Goal: Contribute content: Contribute content

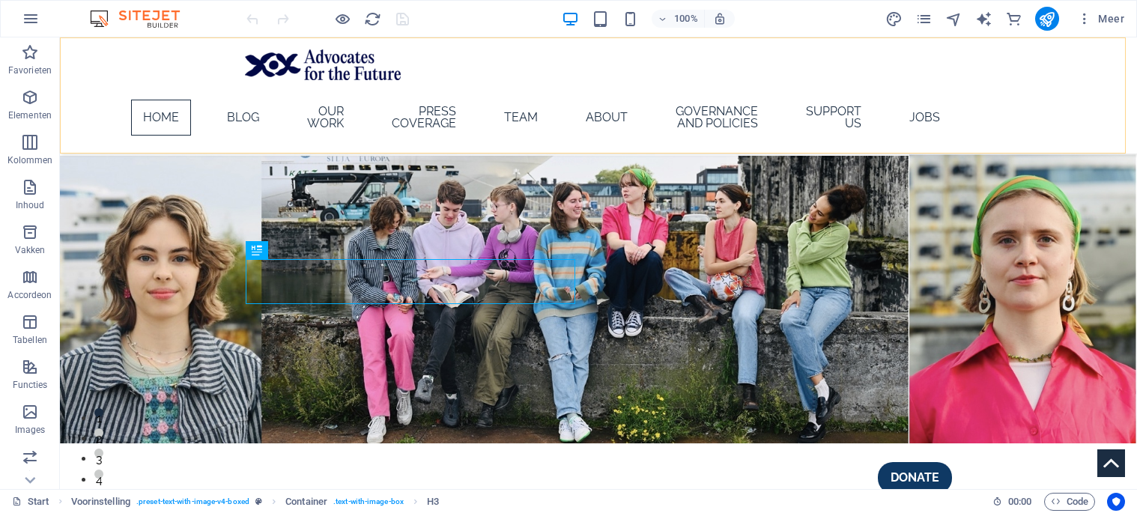
scroll to position [530, 0]
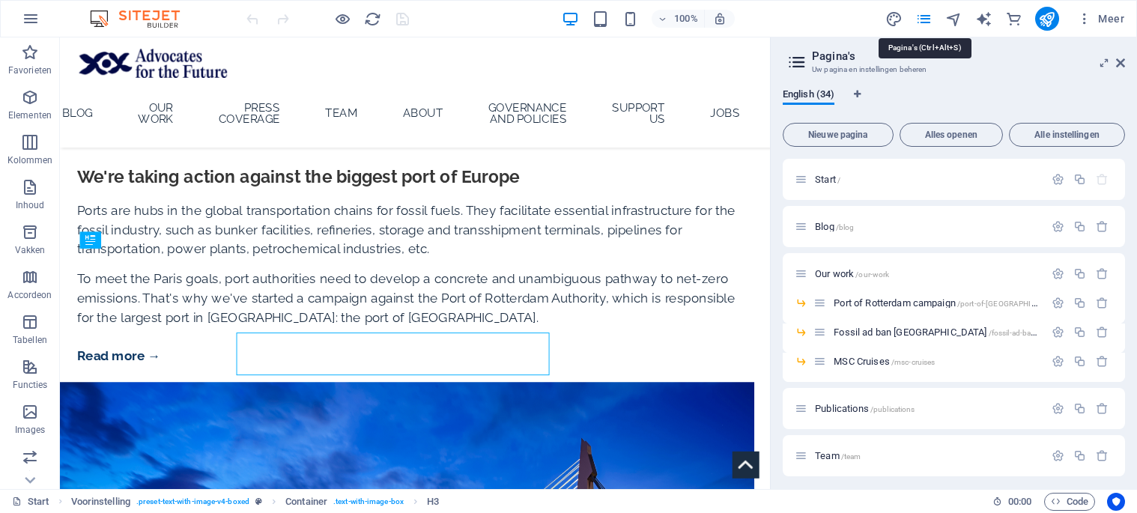
scroll to position [441, 0]
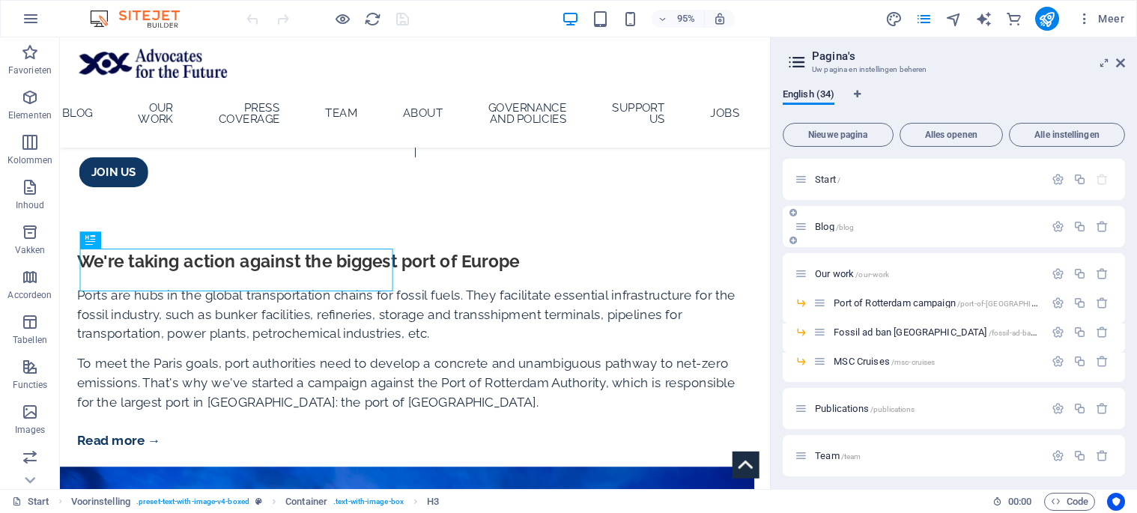
click at [921, 229] on p "Blog /blog" at bounding box center [927, 227] width 225 height 10
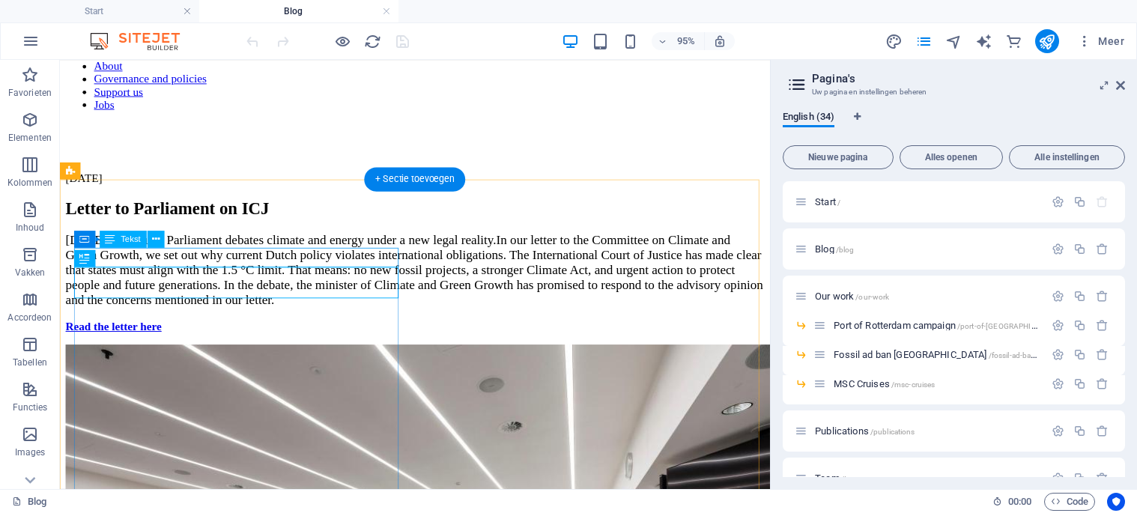
scroll to position [150, 0]
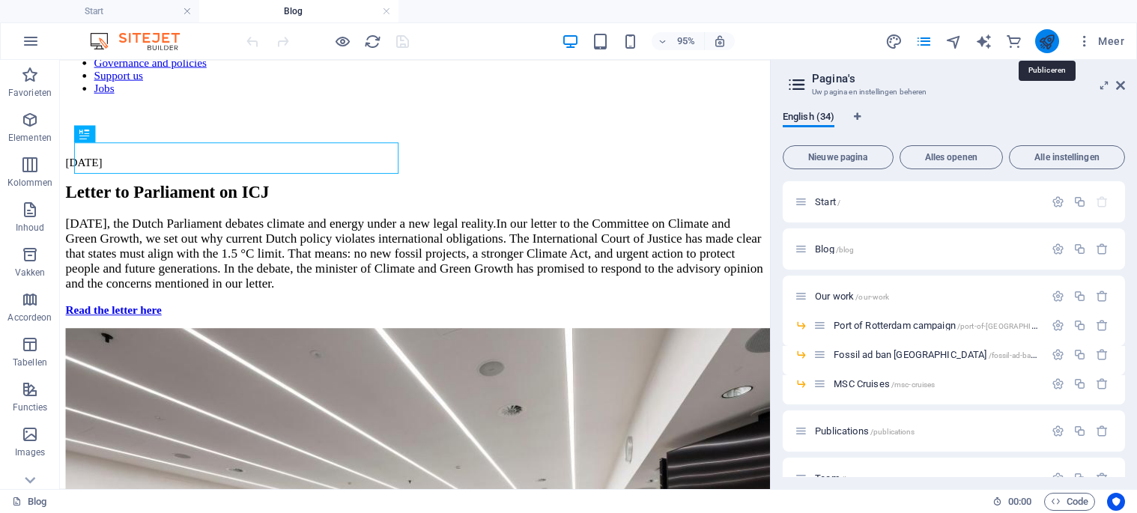
click at [1046, 41] on icon "publish" at bounding box center [1046, 41] width 17 height 17
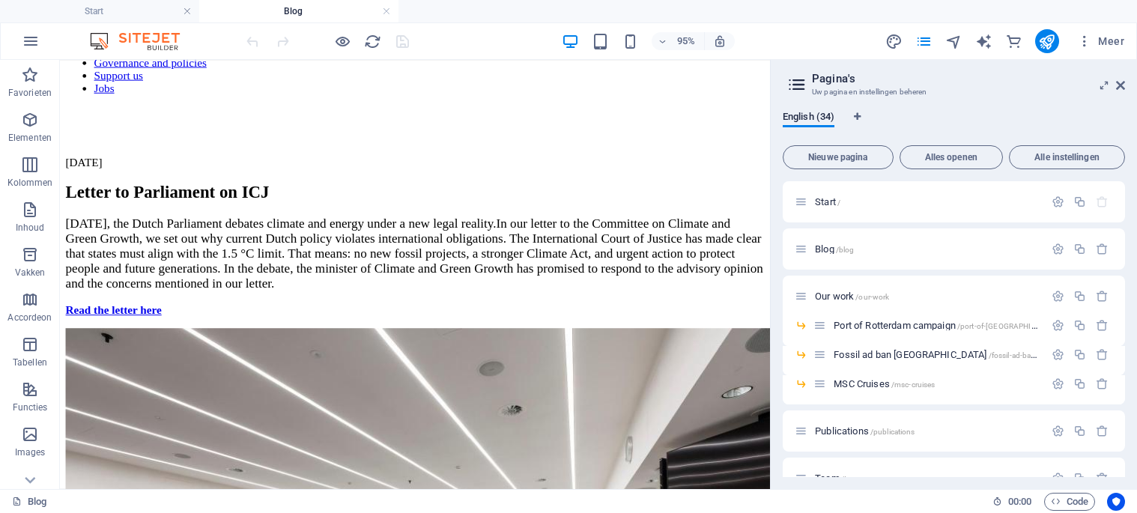
scroll to position [150, 0]
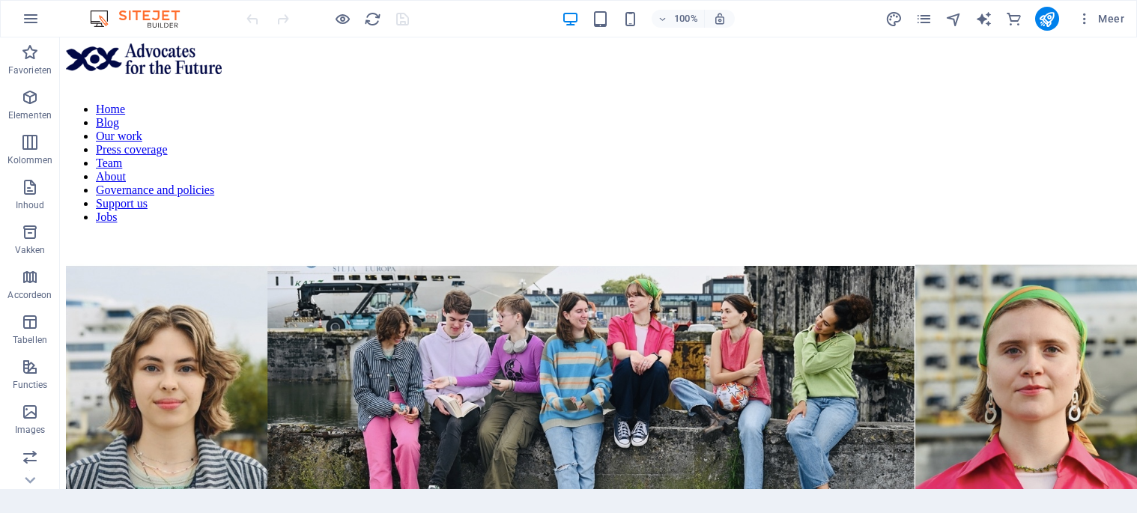
scroll to position [530, 0]
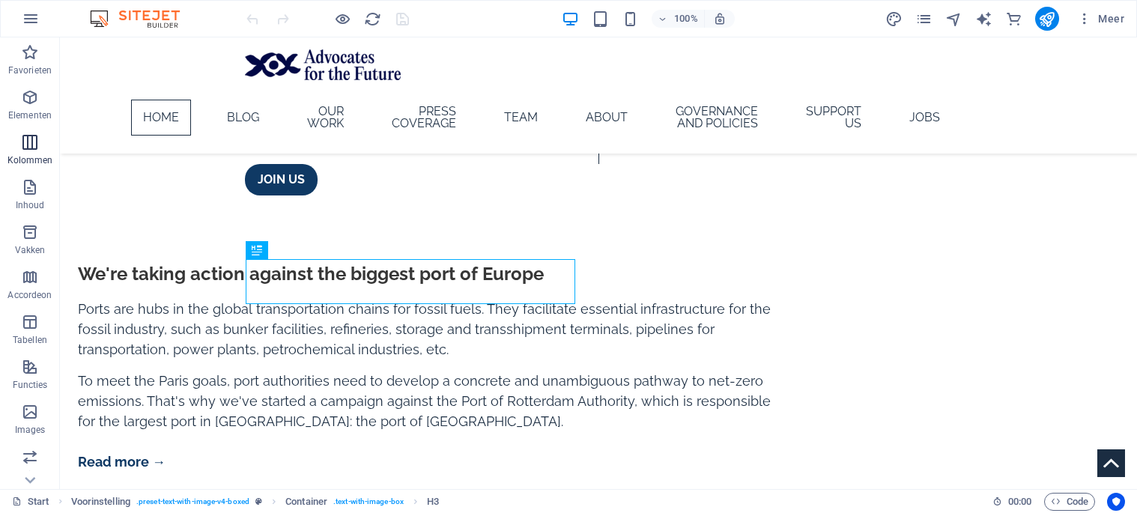
click at [34, 132] on button "Kolommen" at bounding box center [30, 149] width 60 height 45
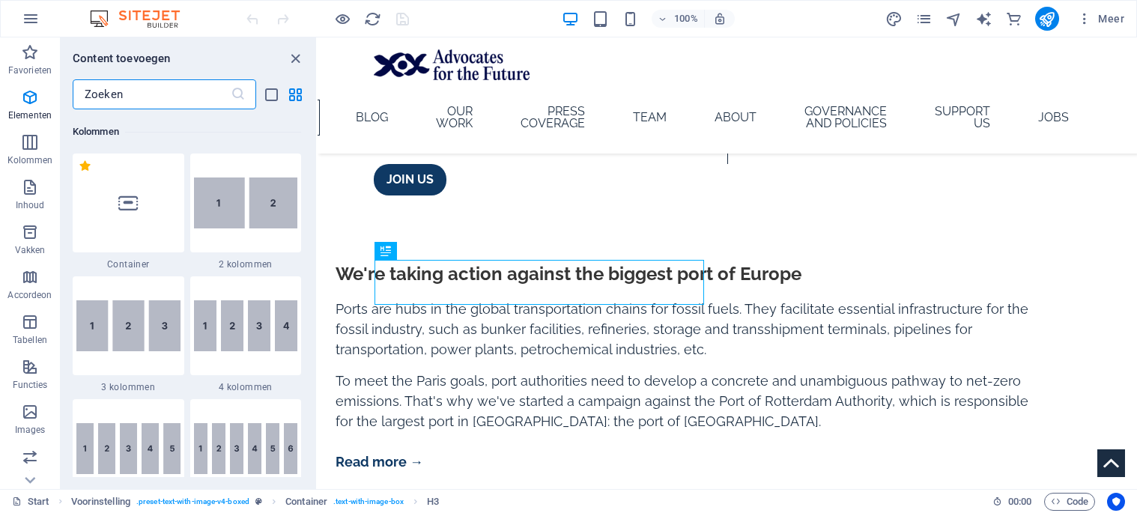
scroll to position [741, 0]
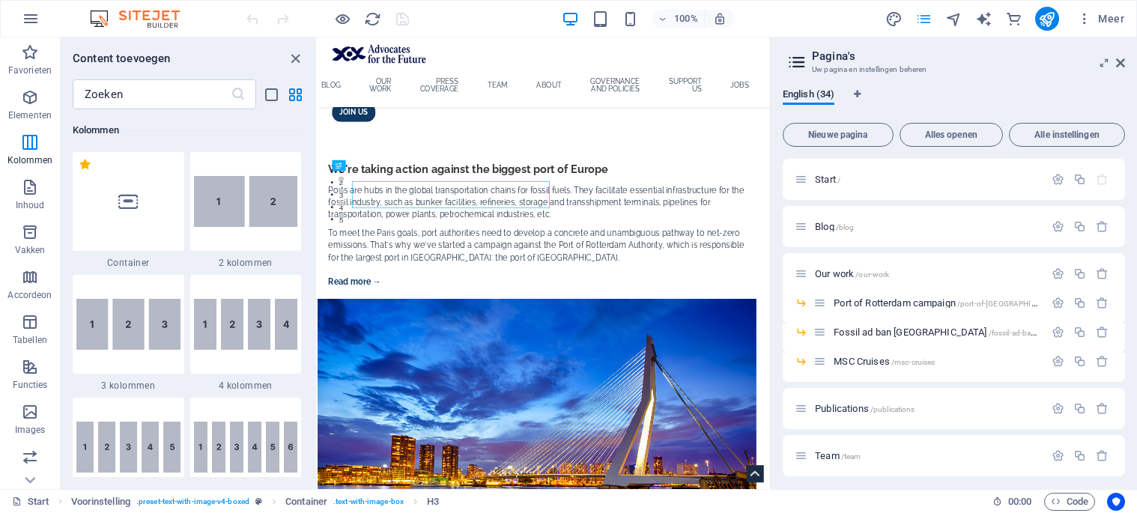
scroll to position [443, 0]
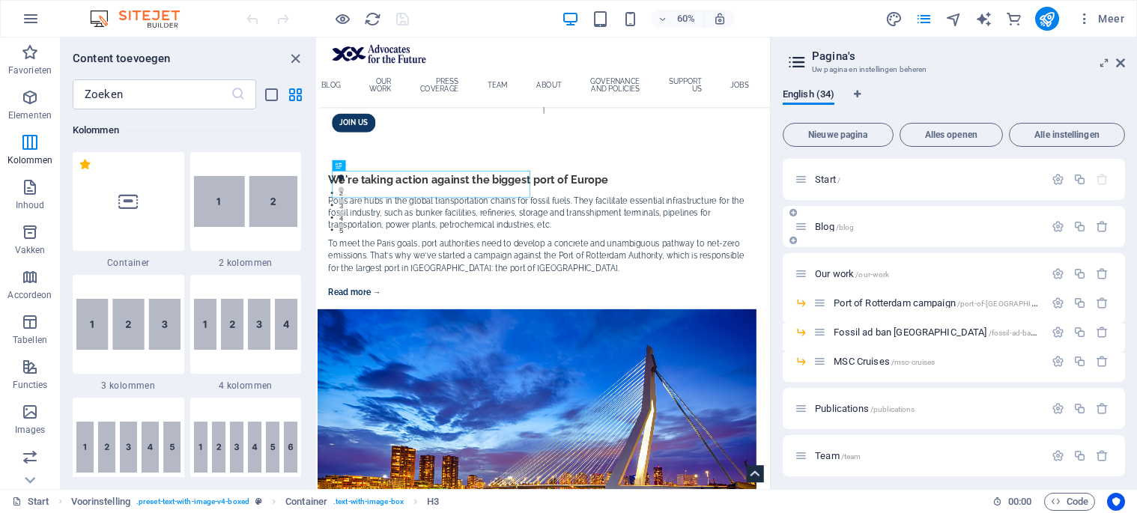
click at [935, 227] on p "Blog /blog" at bounding box center [927, 227] width 225 height 10
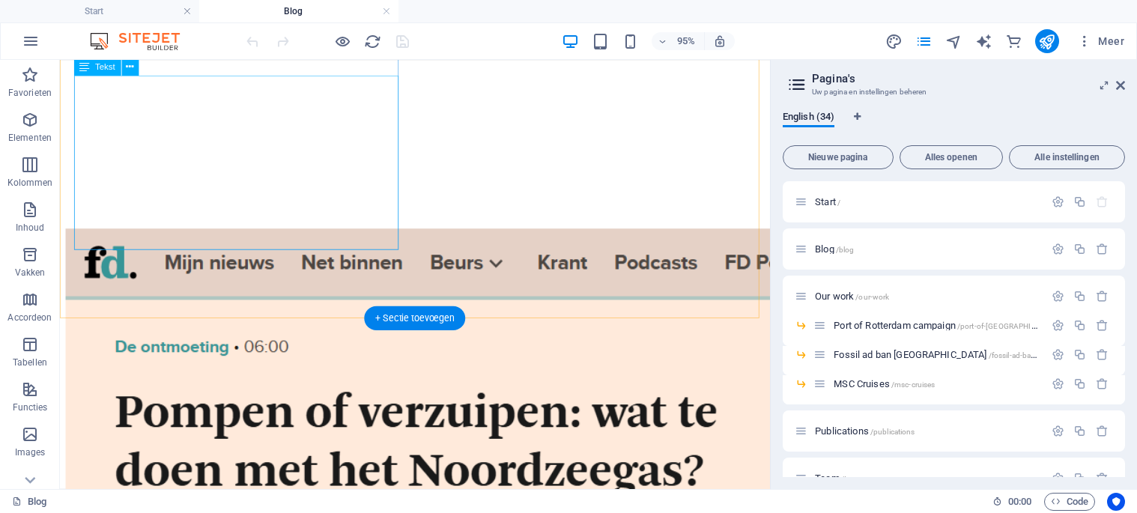
scroll to position [1348, 0]
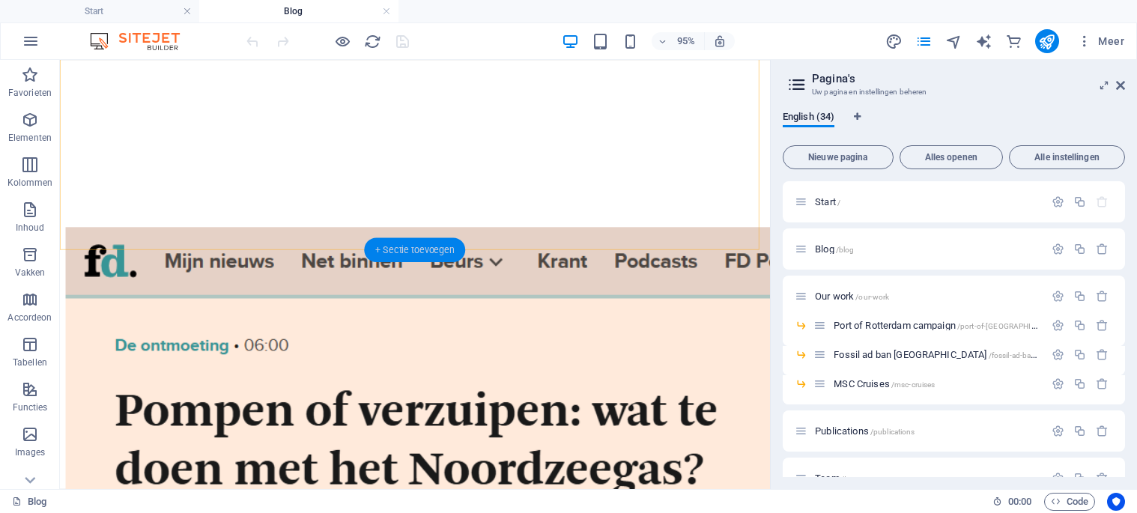
click at [389, 249] on div "+ Sectie toevoegen" at bounding box center [414, 250] width 101 height 24
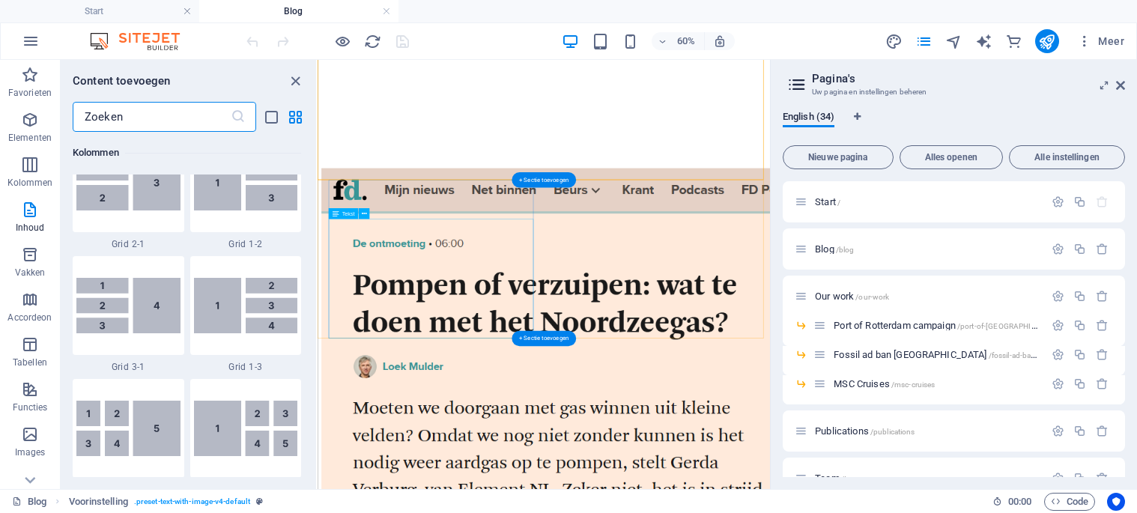
scroll to position [2620, 0]
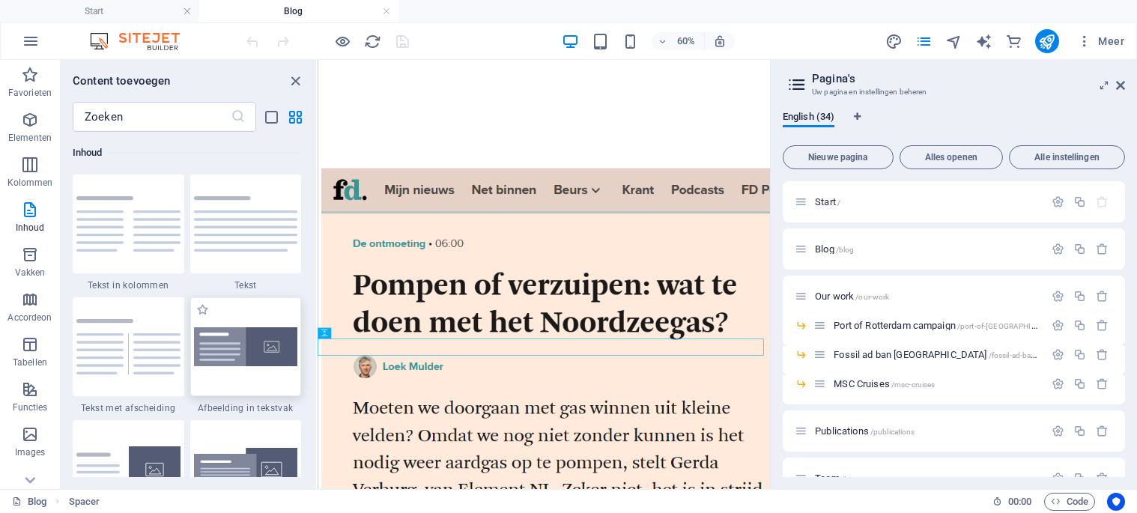
click at [226, 324] on div at bounding box center [246, 346] width 112 height 99
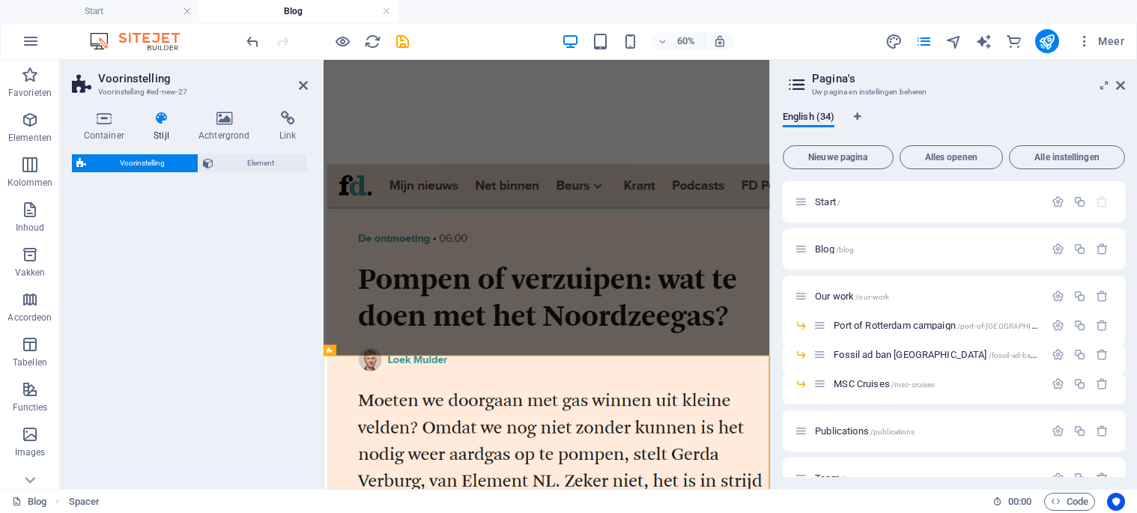
select select "rem"
select select "px"
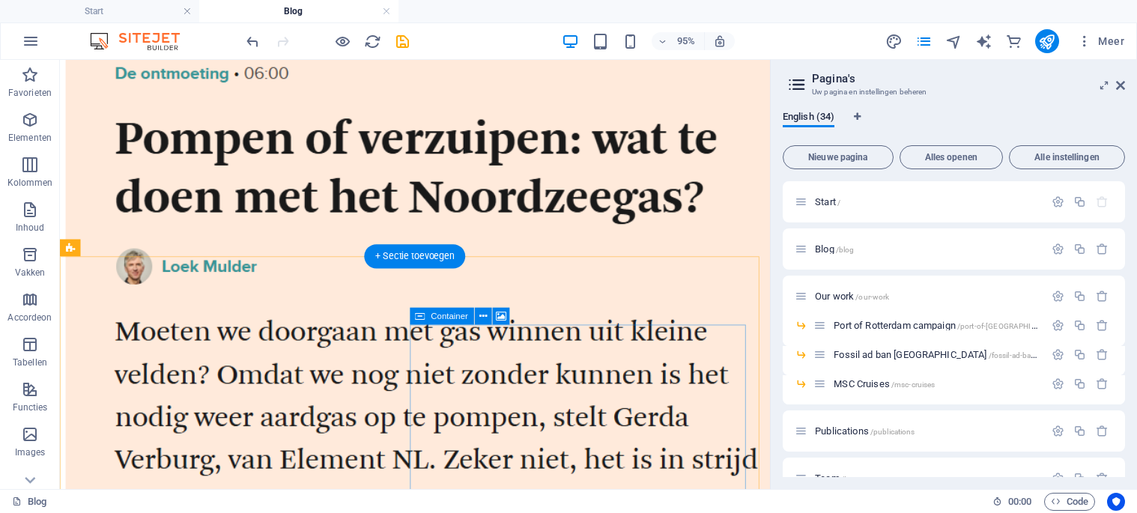
scroll to position [1709, 0]
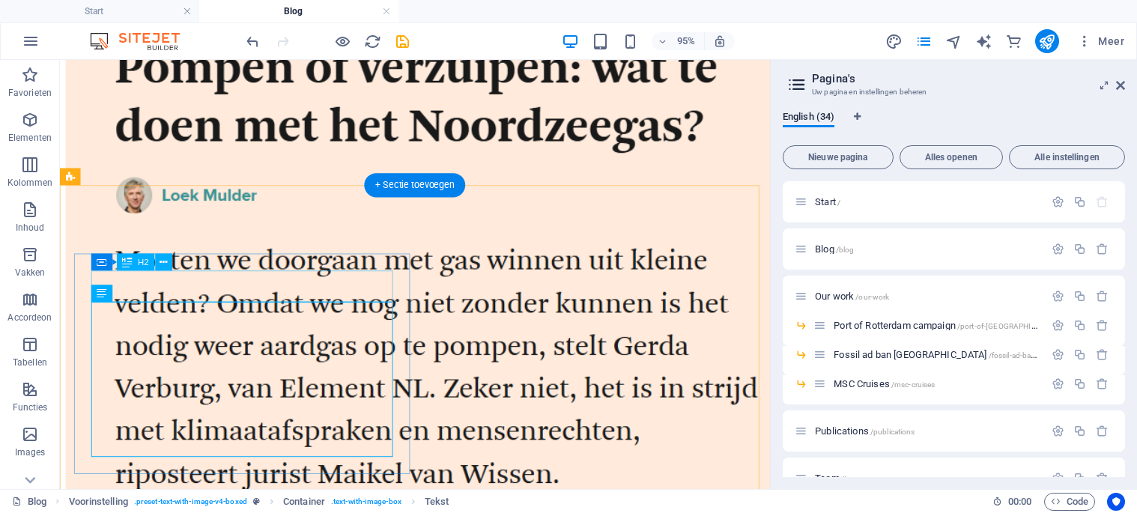
select select "px"
select select "300"
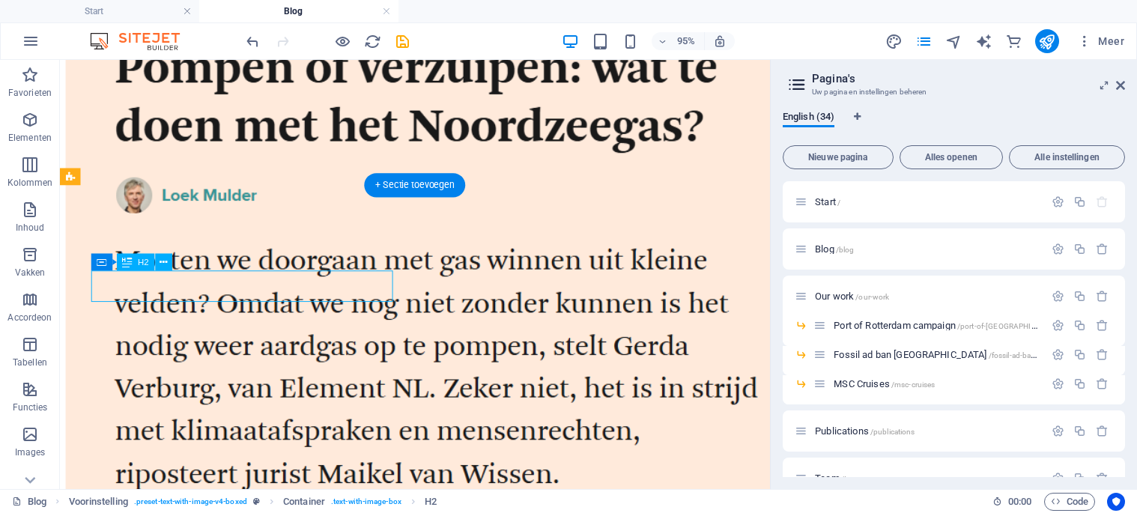
select select "px"
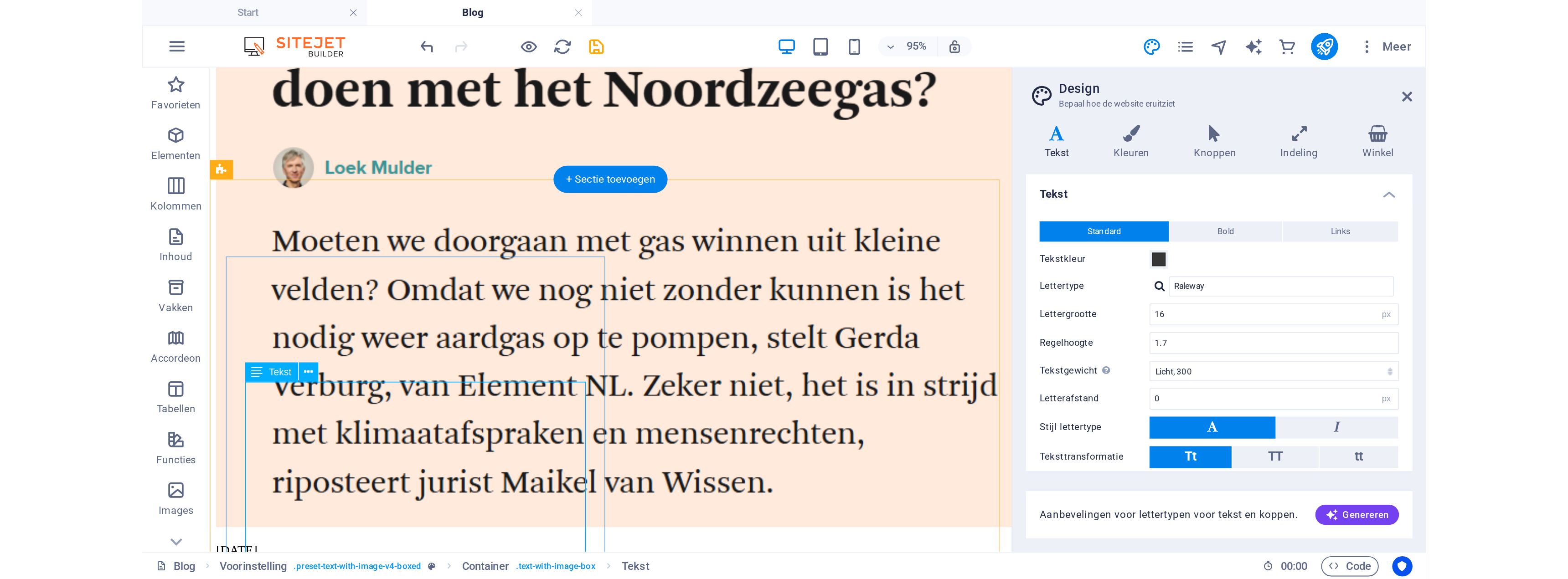
scroll to position [1085, 0]
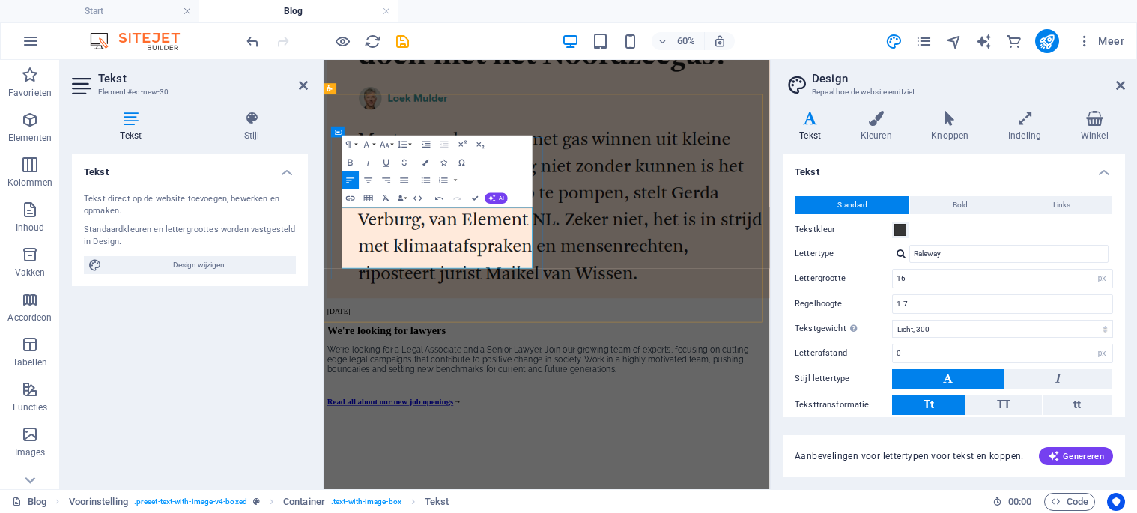
drag, startPoint x: 398, startPoint y: 313, endPoint x: 359, endPoint y: 312, distance: 38.2
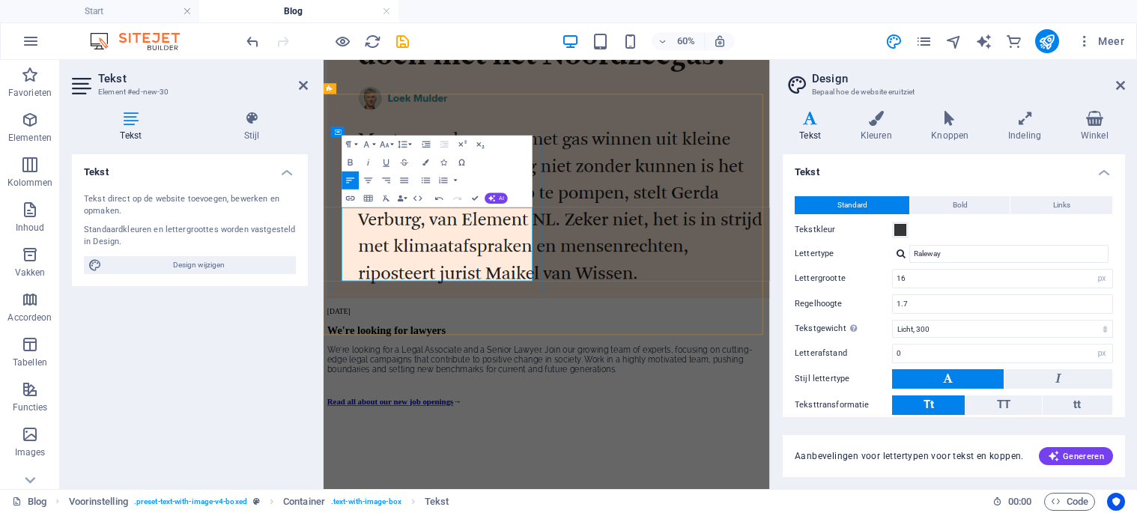
drag, startPoint x: 526, startPoint y: 414, endPoint x: 487, endPoint y: 412, distance: 39.8
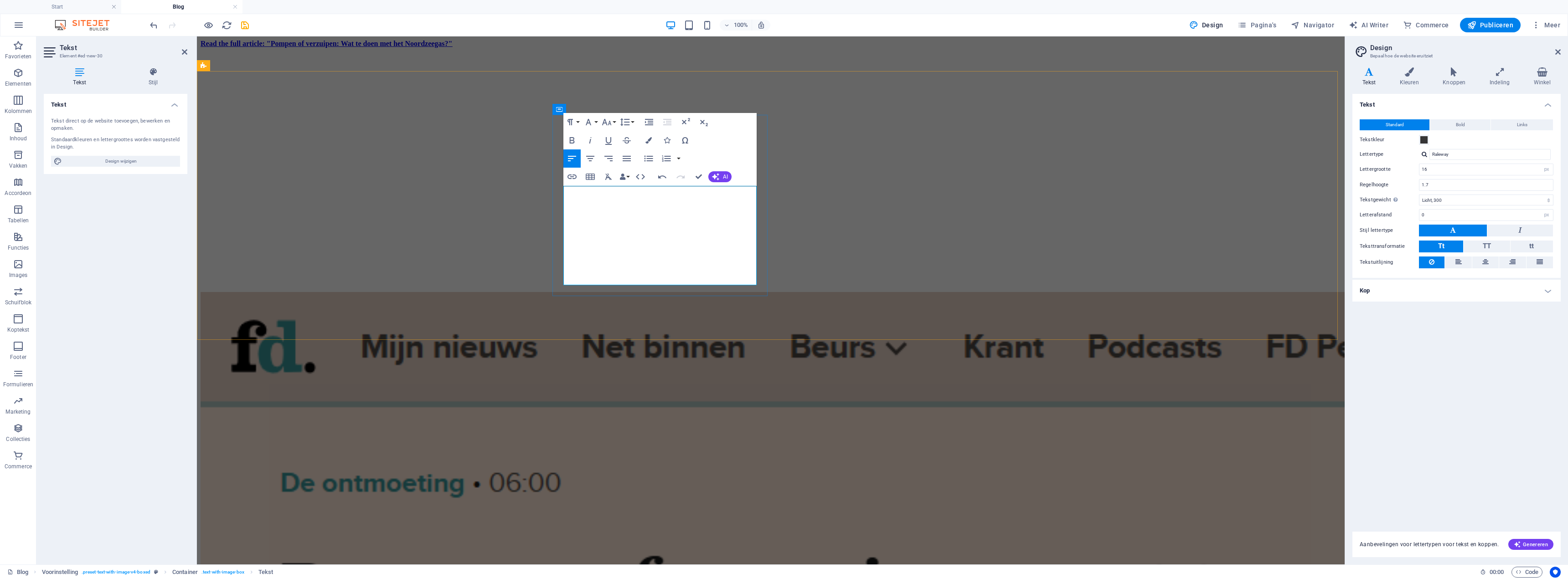
drag, startPoint x: 654, startPoint y: 279, endPoint x: 623, endPoint y: 277, distance: 31.1
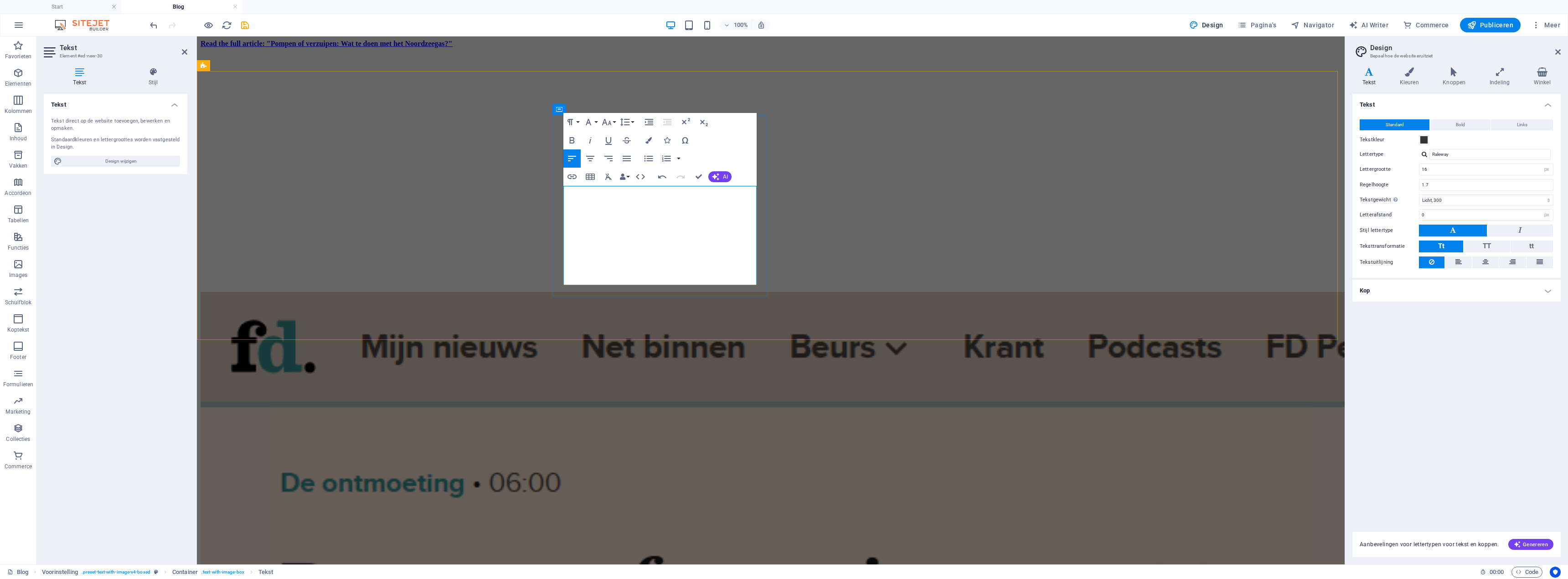
click at [574, 145] on icon "button" at bounding box center [572, 140] width 11 height 11
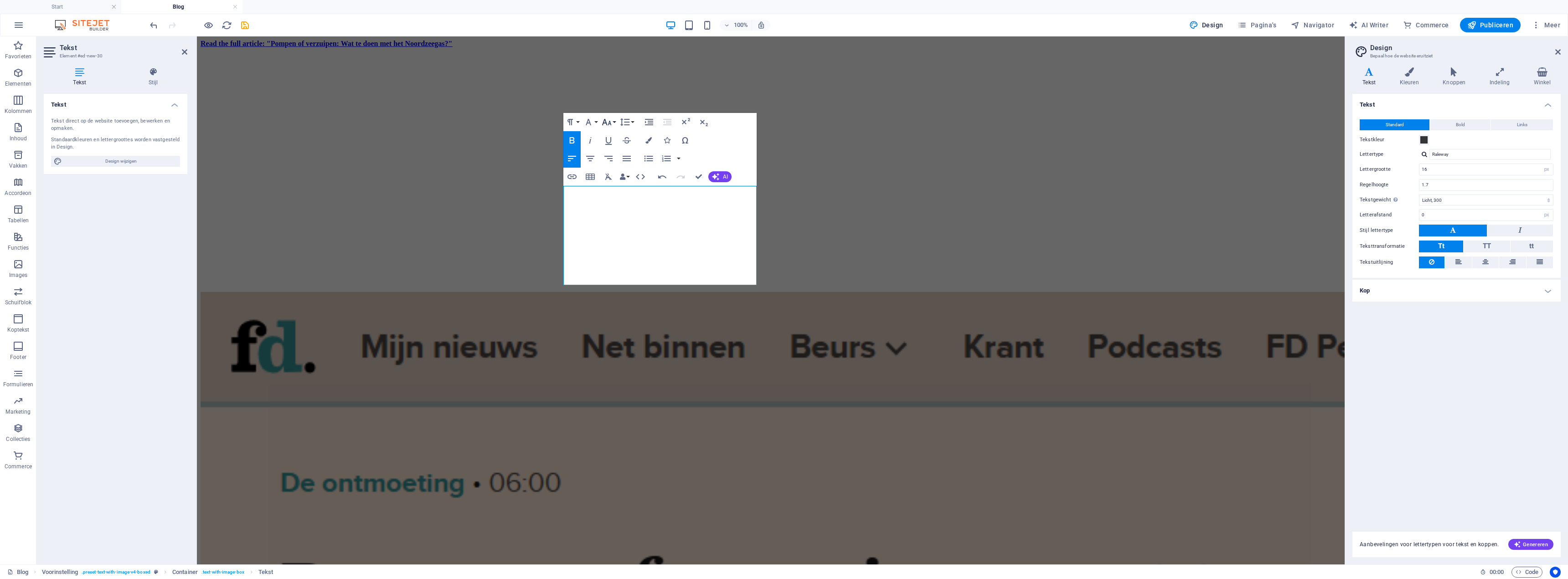
click at [606, 120] on icon "button" at bounding box center [607, 122] width 11 height 11
click at [590, 117] on icon "button" at bounding box center [589, 122] width 11 height 11
click at [691, 135] on div "Paragraph Format Normal Heading 1 Heading 2 Heading 3 Heading 4 Heading 5 Headi…" at bounding box center [660, 150] width 194 height 73
click at [691, 133] on div "Paragraph Format Normal Heading 1 Heading 2 Heading 3 Heading 4 Heading 5 Headi…" at bounding box center [660, 150] width 194 height 73
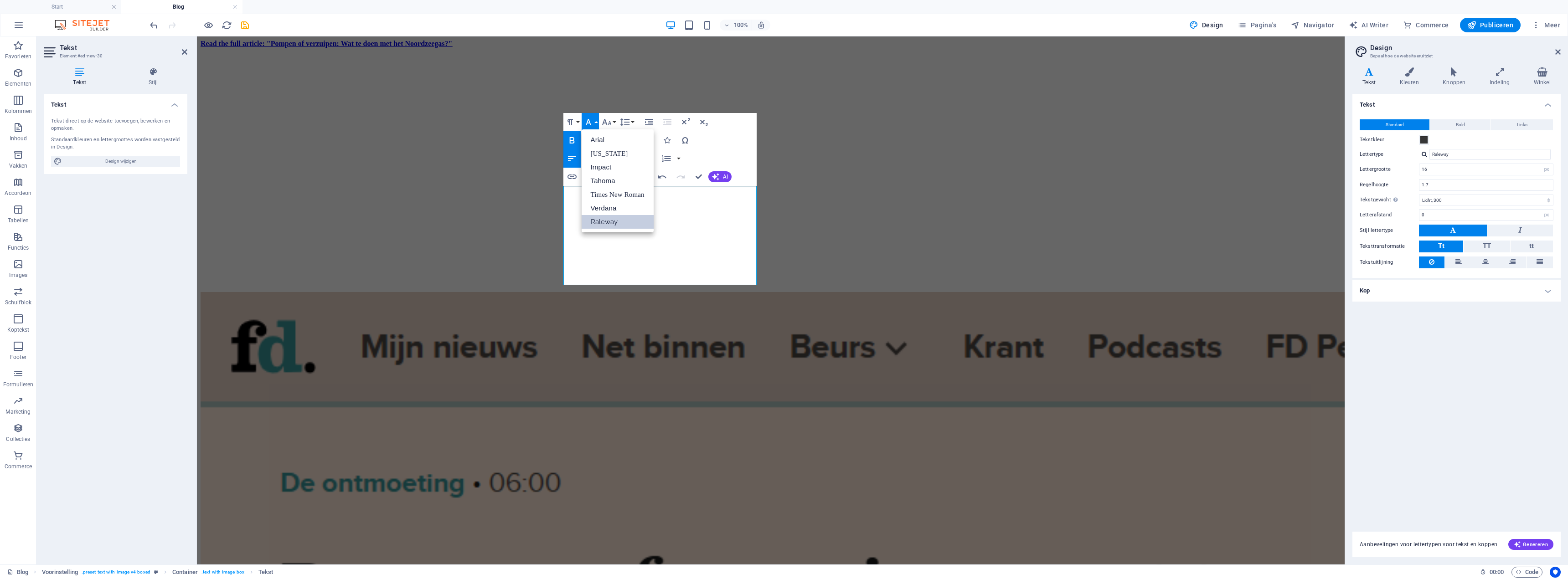
click at [589, 117] on icon "button" at bounding box center [589, 122] width 11 height 11
click at [643, 140] on button "Colors" at bounding box center [648, 140] width 17 height 18
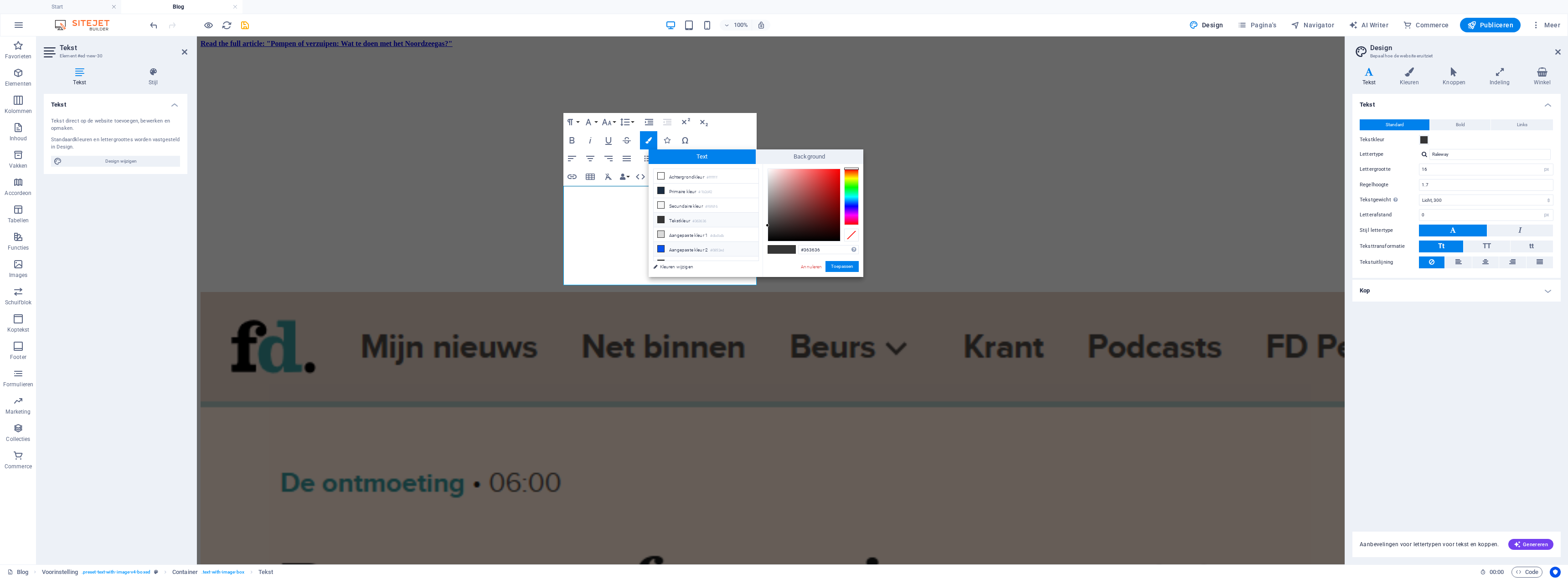
scroll to position [35, 0]
click at [679, 241] on li "Aangepaste kleur 4 #00adff" at bounding box center [706, 243] width 105 height 15
type input "#00adff"
click at [691, 265] on button "Toepassen" at bounding box center [842, 266] width 33 height 11
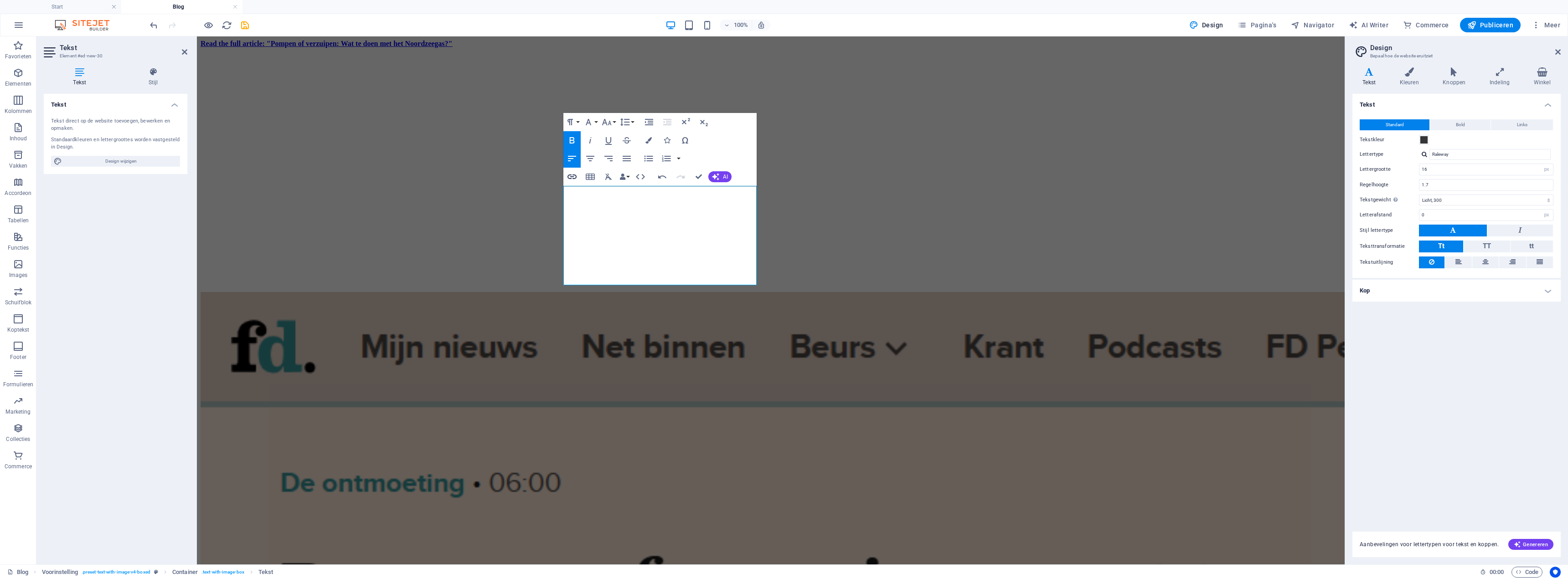
click at [575, 175] on icon "button" at bounding box center [572, 176] width 9 height 4
type input "[URL][DOMAIN_NAME]"
click at [691, 267] on button "Insert" at bounding box center [698, 270] width 23 height 11
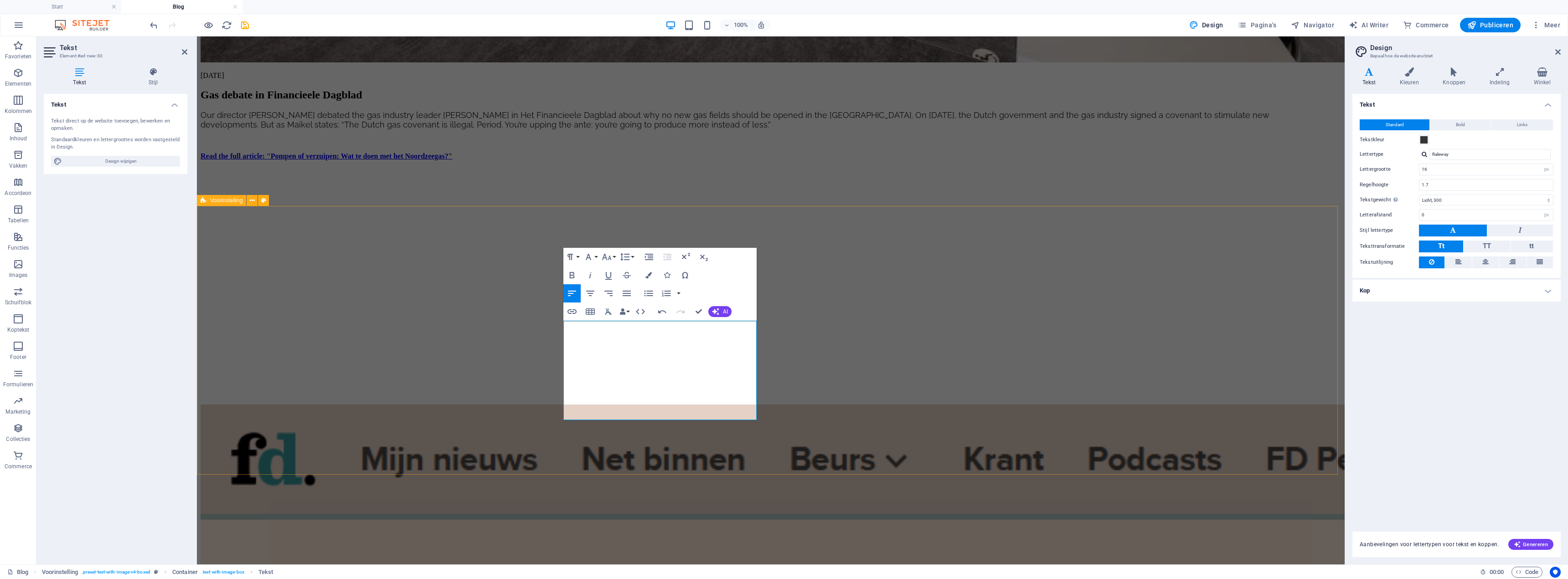
scroll to position [948, 0]
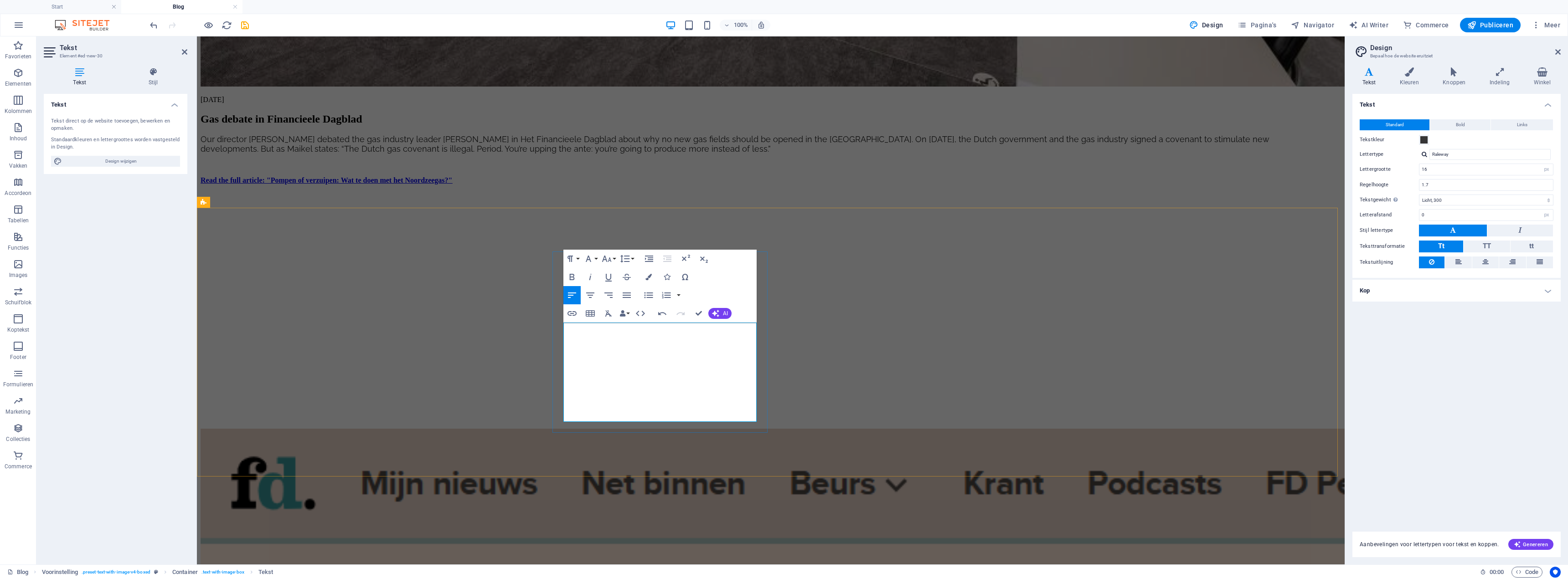
drag, startPoint x: 579, startPoint y: 327, endPoint x: 564, endPoint y: 327, distance: 15.0
drag, startPoint x: 659, startPoint y: 344, endPoint x: 740, endPoint y: 330, distance: 82.2
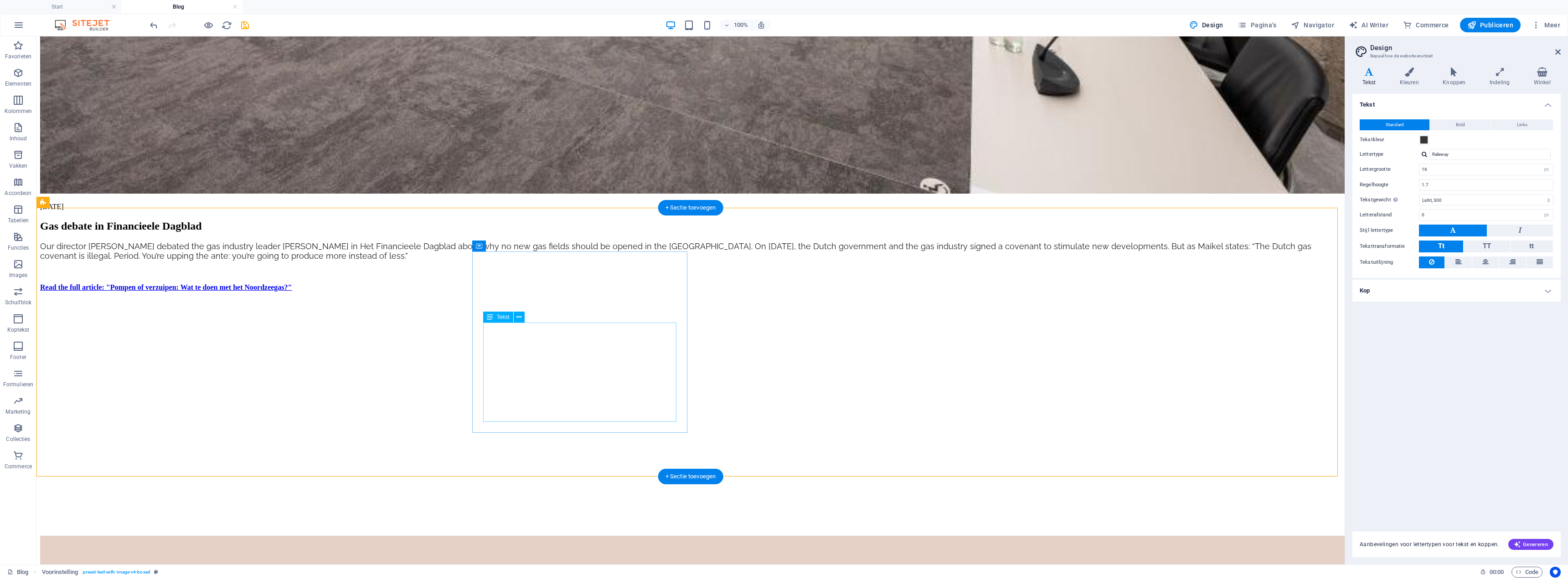
click at [528, 255] on icon at bounding box center [530, 257] width 5 height 10
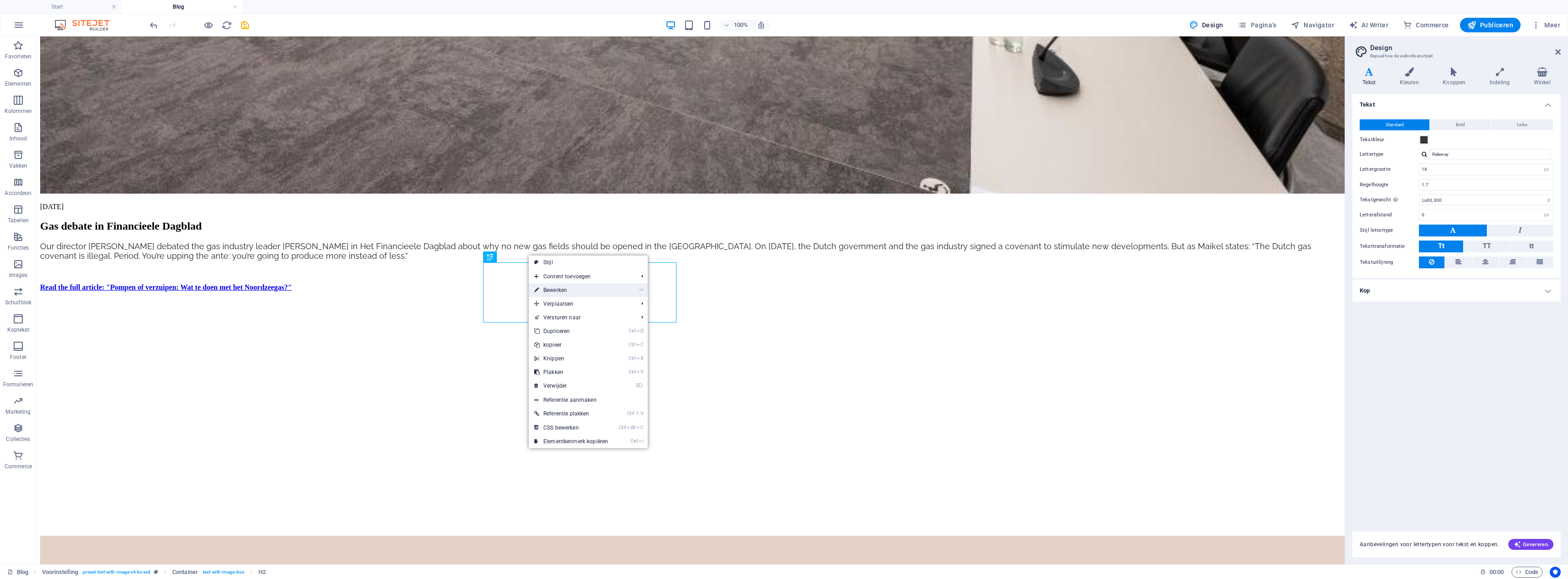
click at [584, 293] on link "⏎ Bewerken" at bounding box center [571, 290] width 85 height 13
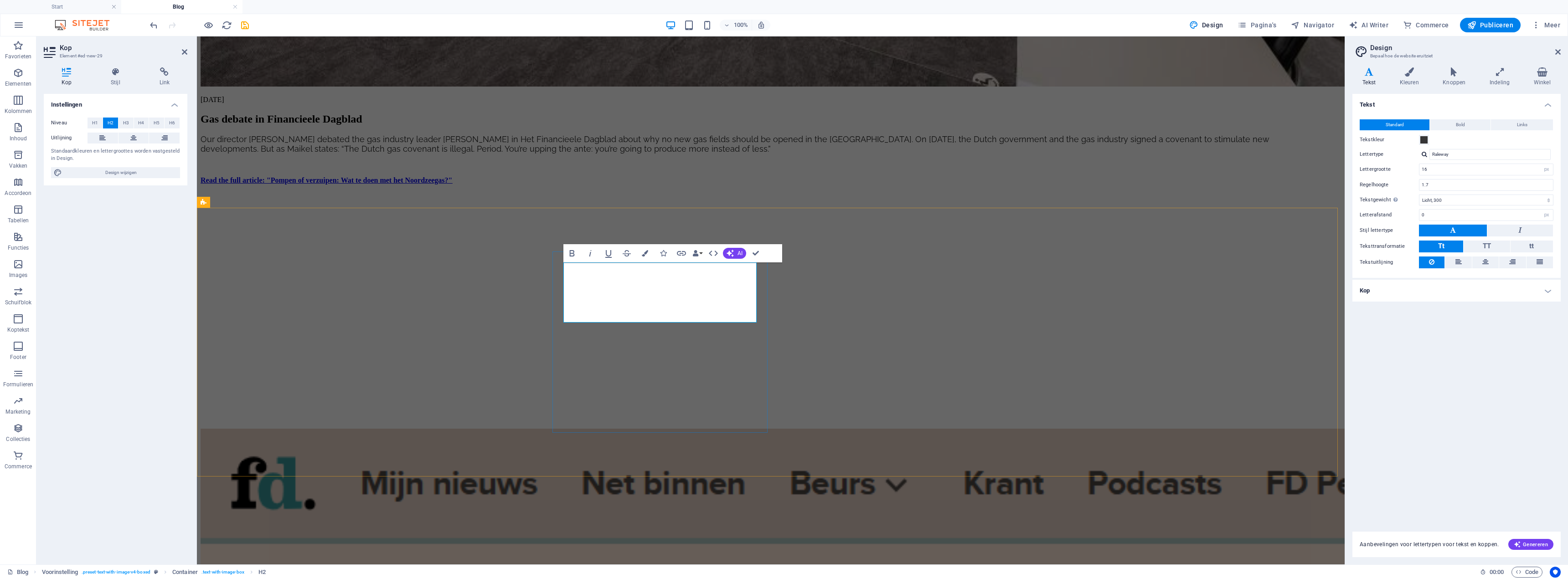
drag, startPoint x: 754, startPoint y: 311, endPoint x: 713, endPoint y: 276, distance: 53.9
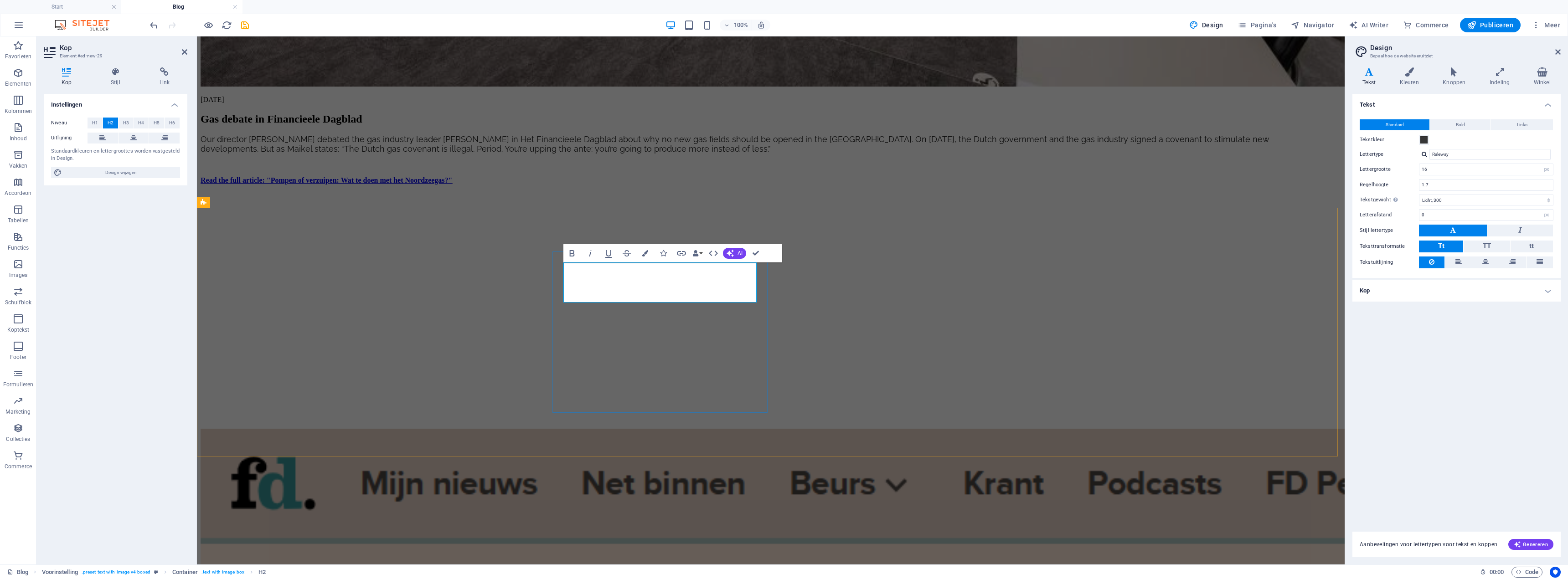
drag, startPoint x: 878, startPoint y: 298, endPoint x: 675, endPoint y: 280, distance: 203.8
drag, startPoint x: 659, startPoint y: 311, endPoint x: 548, endPoint y: 246, distance: 128.6
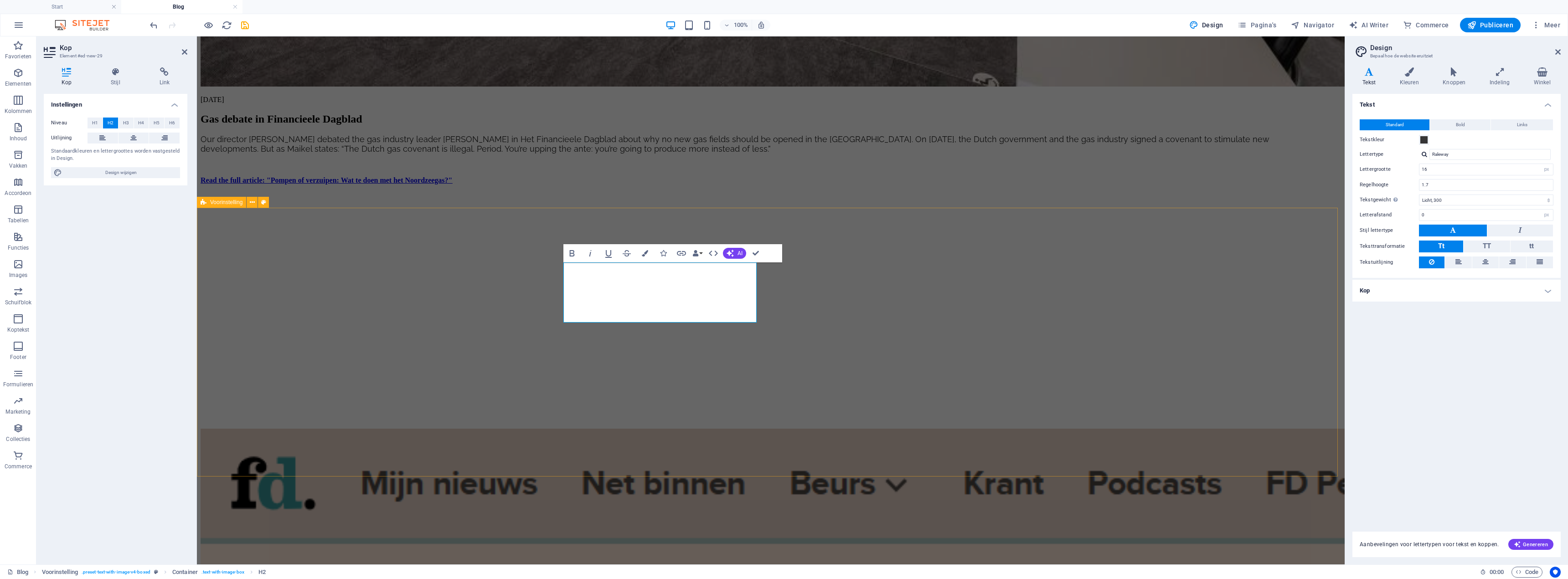
click at [691, 251] on icon "button" at bounding box center [713, 253] width 11 height 11
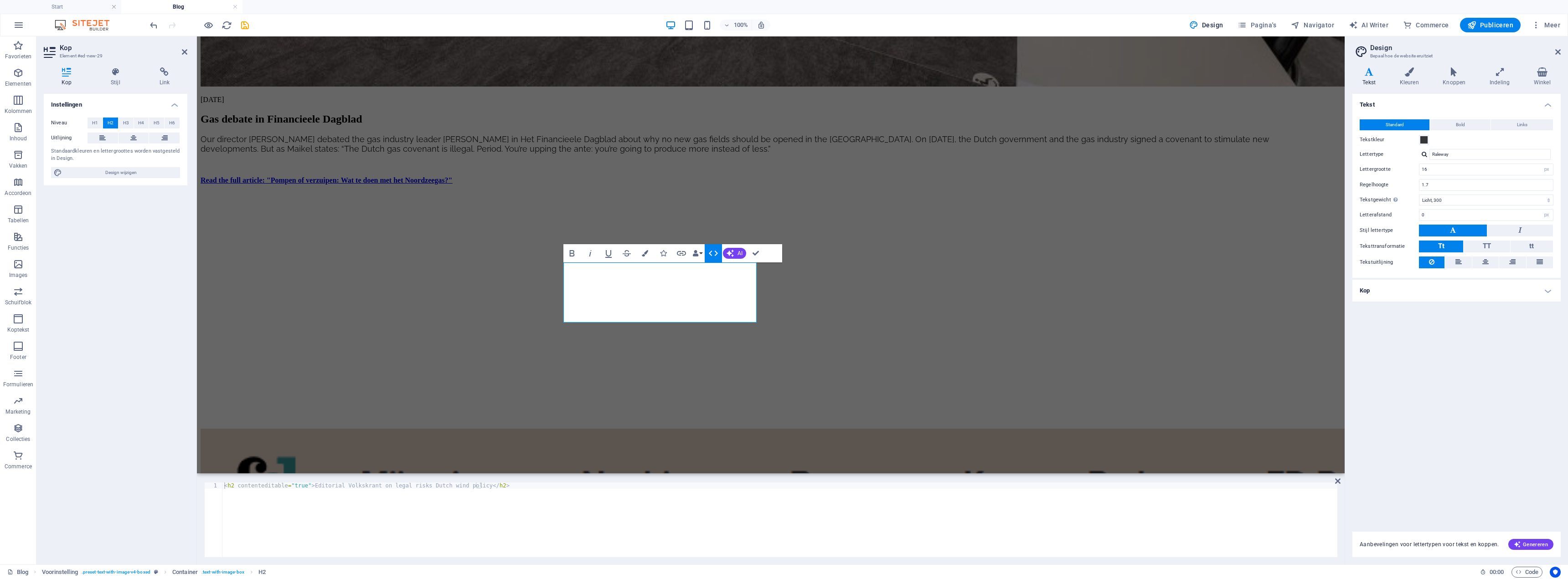
click at [691, 251] on icon "button" at bounding box center [713, 253] width 11 height 11
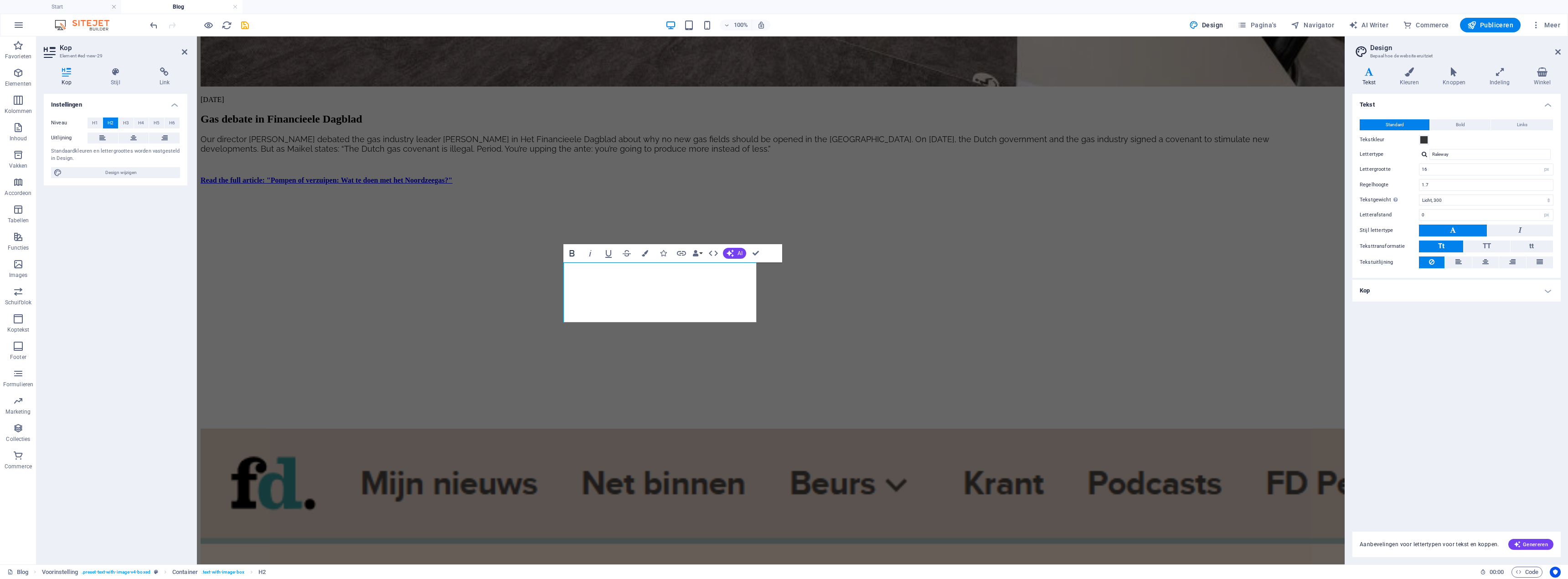
click at [575, 253] on icon "button" at bounding box center [572, 253] width 11 height 11
click at [121, 124] on button "H3" at bounding box center [126, 123] width 15 height 11
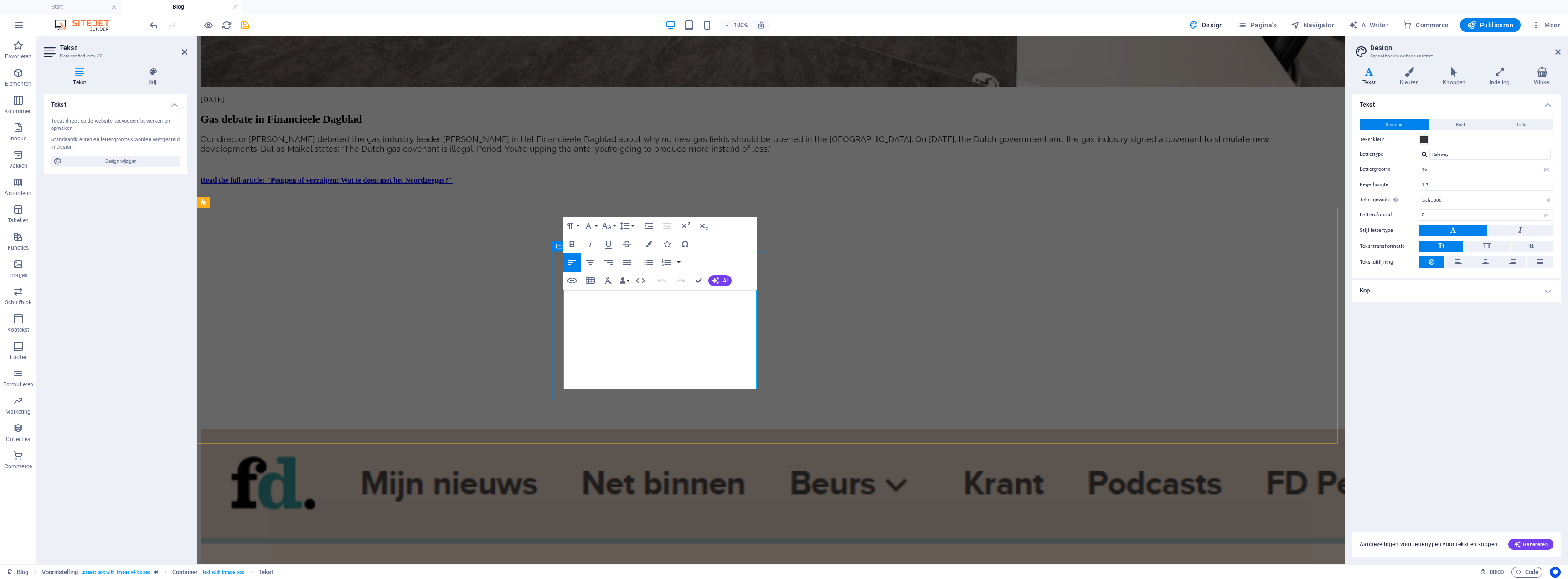
drag, startPoint x: 674, startPoint y: 307, endPoint x: 533, endPoint y: 303, distance: 141.1
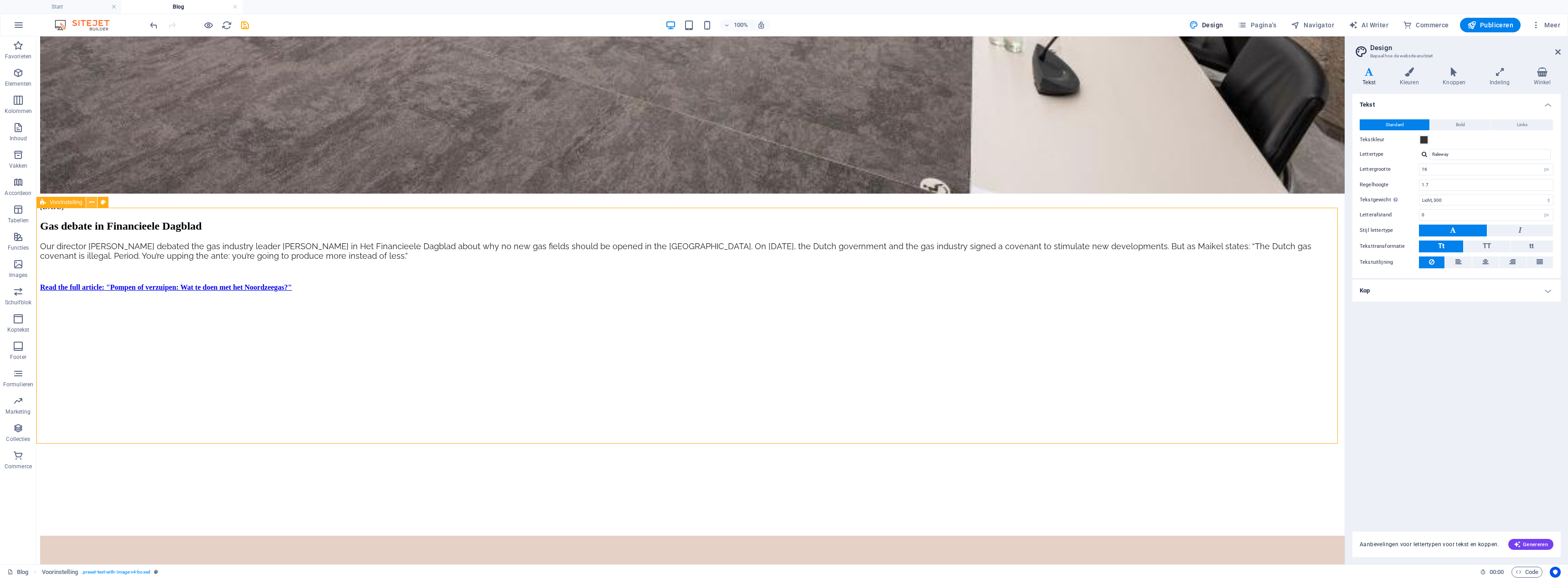
click at [88, 202] on button at bounding box center [92, 202] width 11 height 11
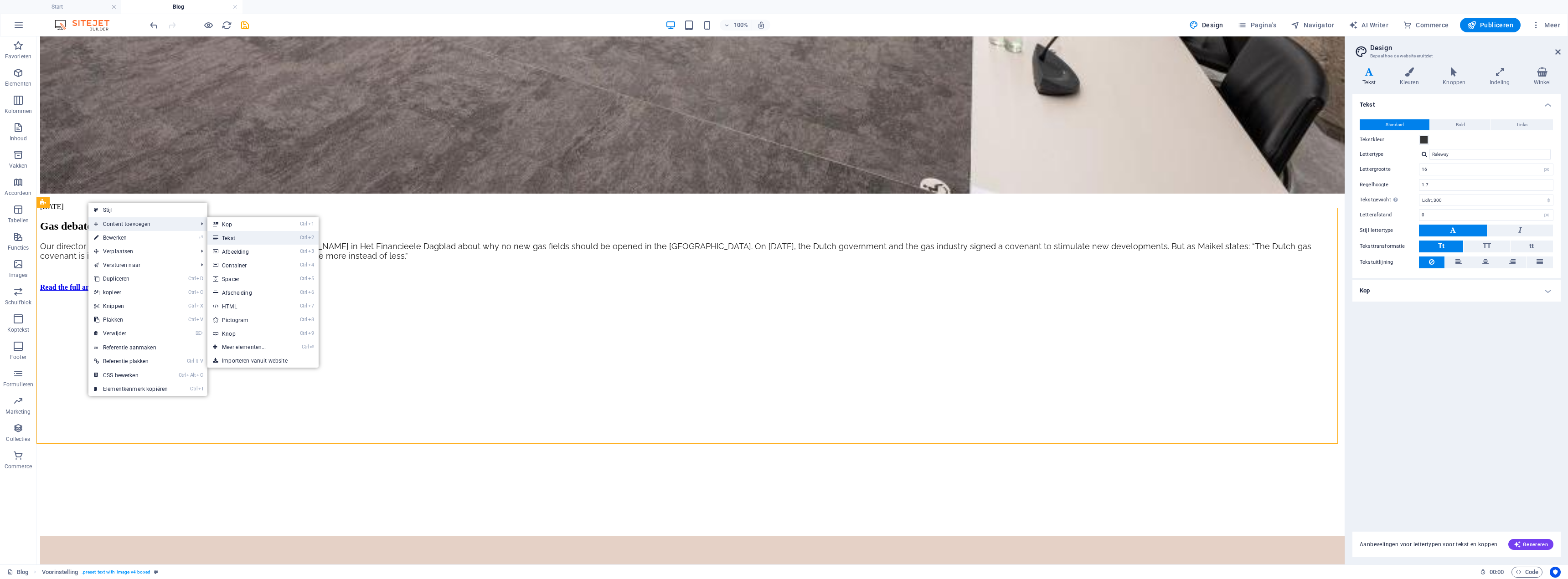
click at [254, 233] on link "Ctrl 2 Tekst" at bounding box center [246, 238] width 77 height 13
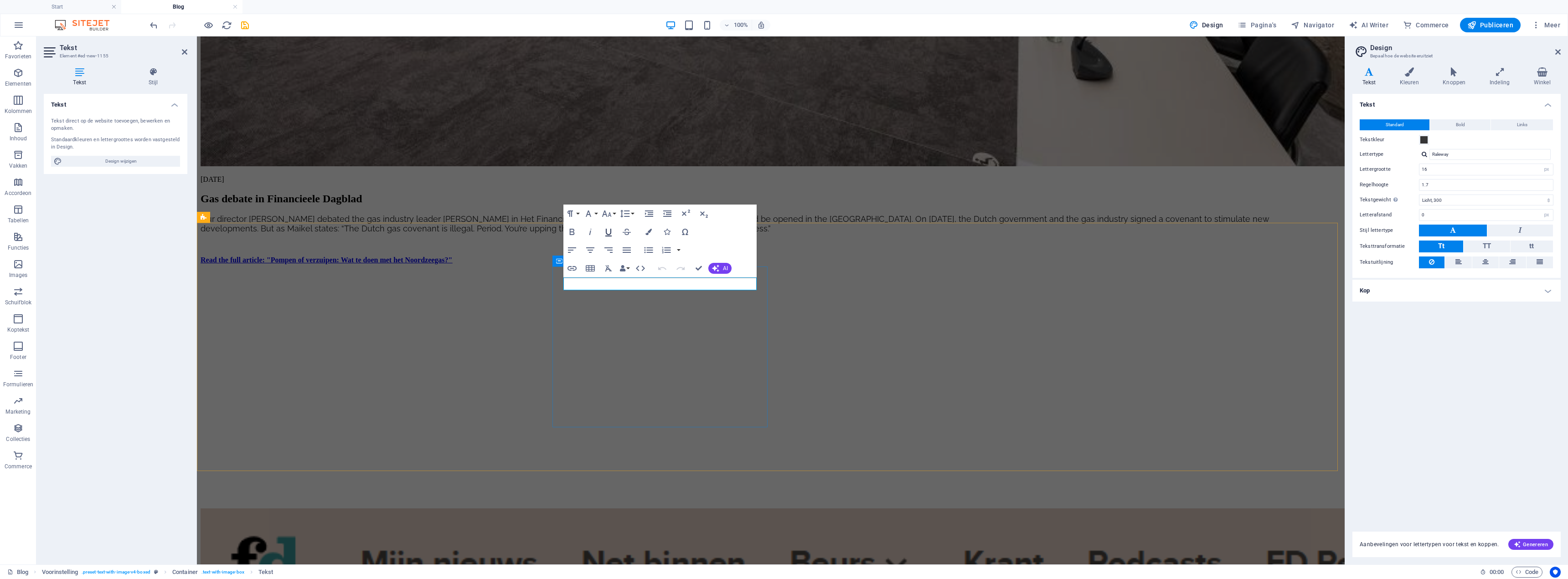
scroll to position [864, 0]
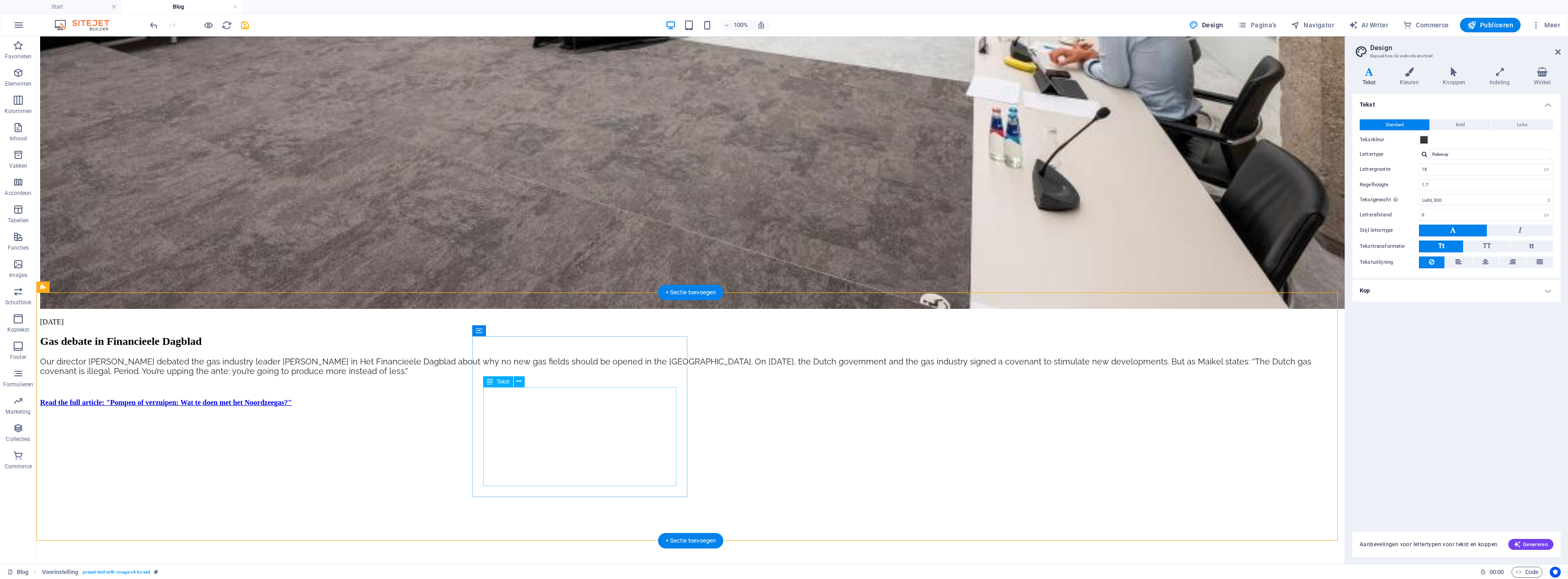
scroll to position [818, 0]
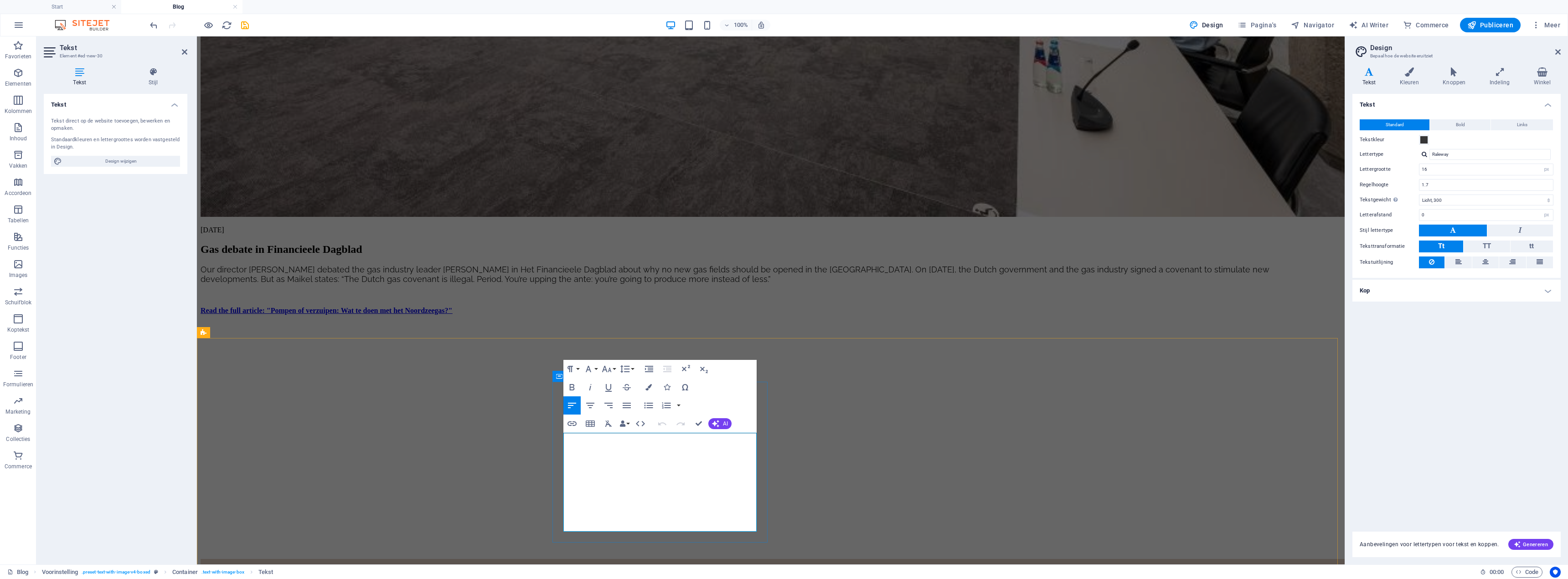
click at [612, 311] on button "Font Size" at bounding box center [608, 369] width 17 height 18
click at [617, 311] on link "18" at bounding box center [616, 468] width 33 height 13
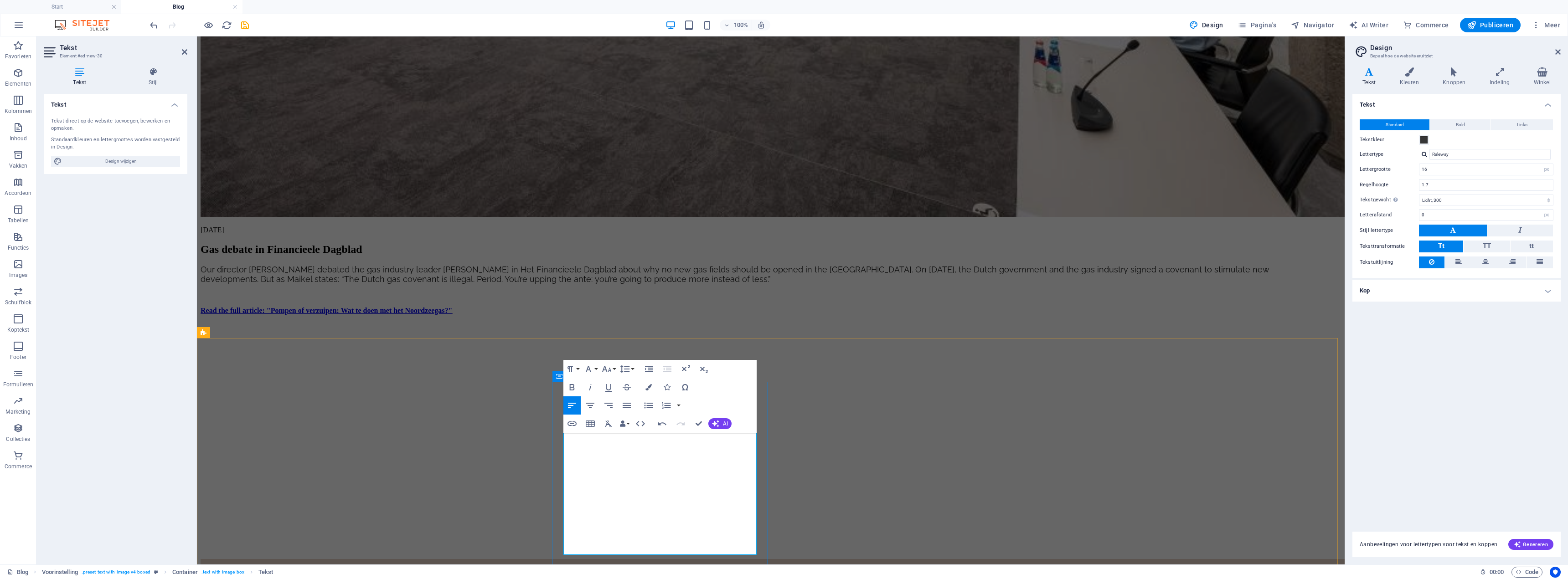
drag, startPoint x: 701, startPoint y: 546, endPoint x: 615, endPoint y: 435, distance: 140.4
click at [614, 311] on button "Font Size" at bounding box center [608, 369] width 17 height 18
click at [620, 311] on link "18" at bounding box center [616, 395] width 33 height 13
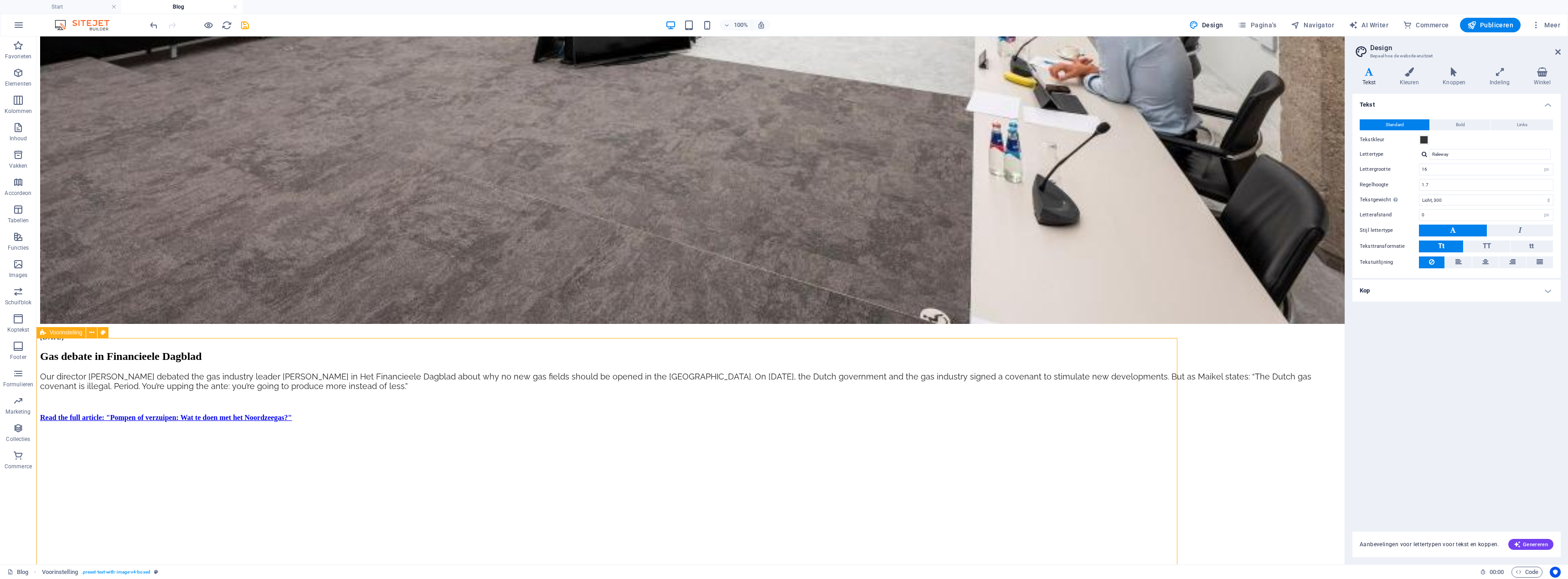
select select "rem"
select select "px"
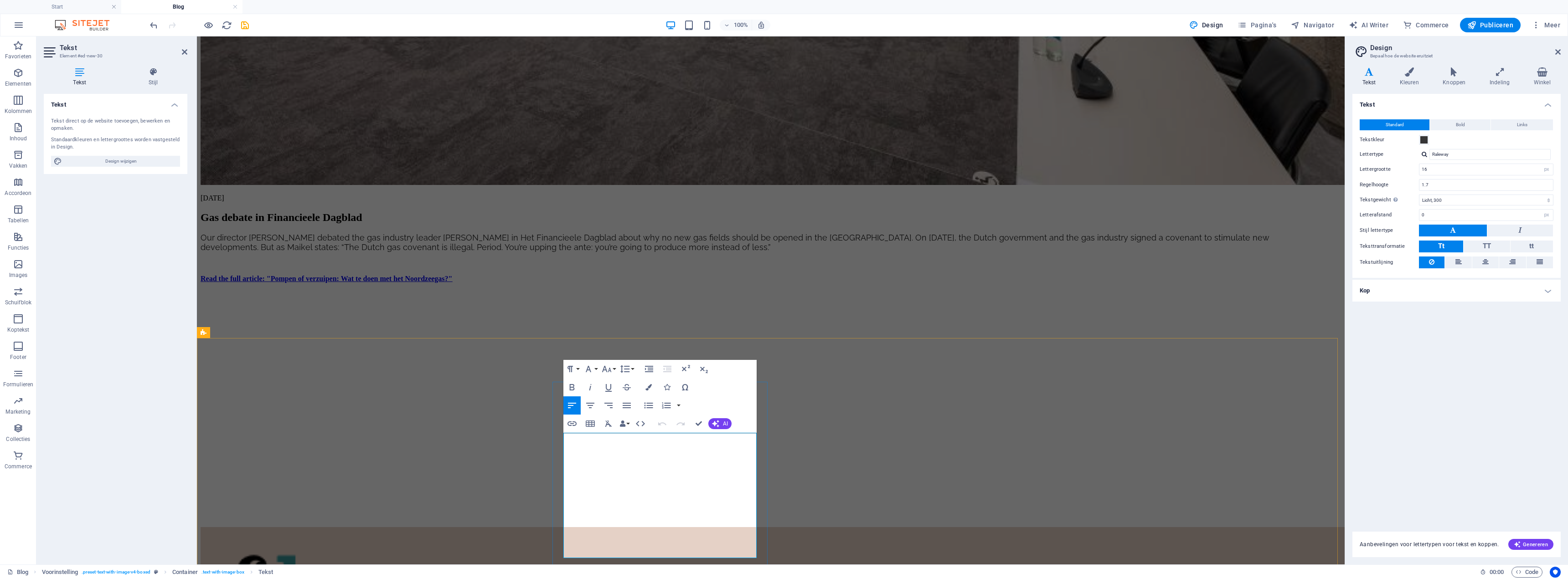
scroll to position [864, 0]
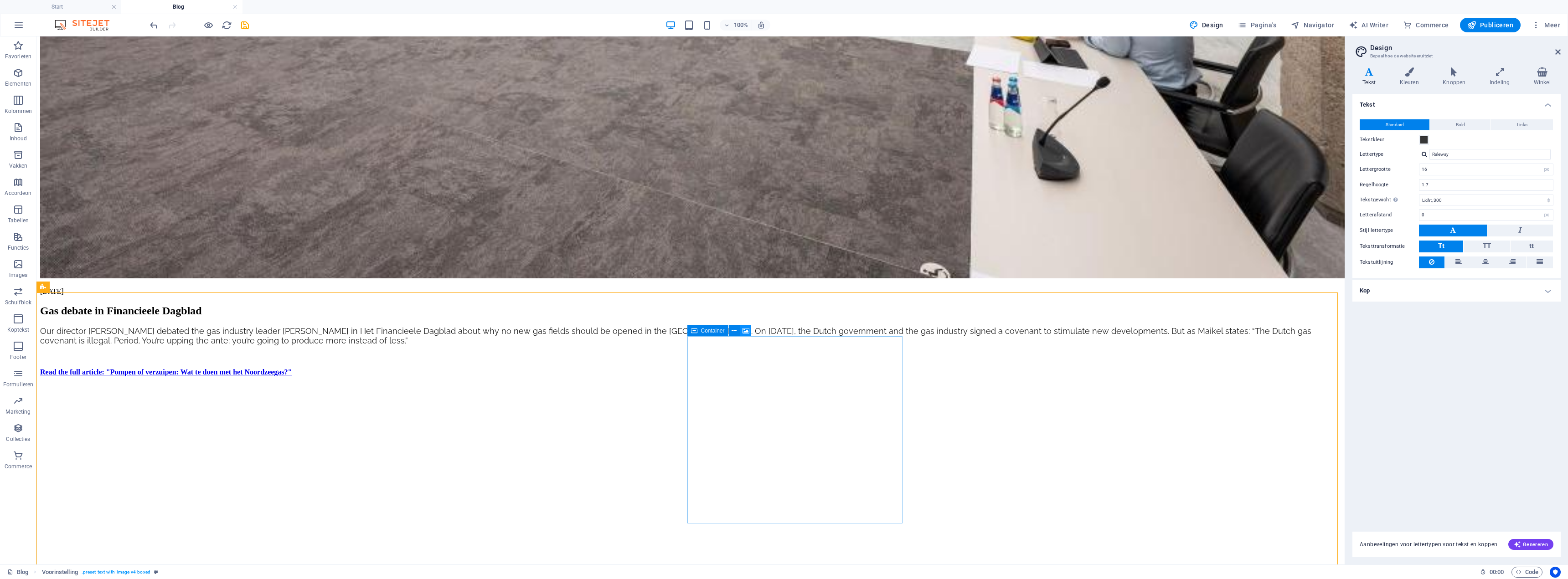
click at [691, 311] on icon at bounding box center [746, 331] width 7 height 10
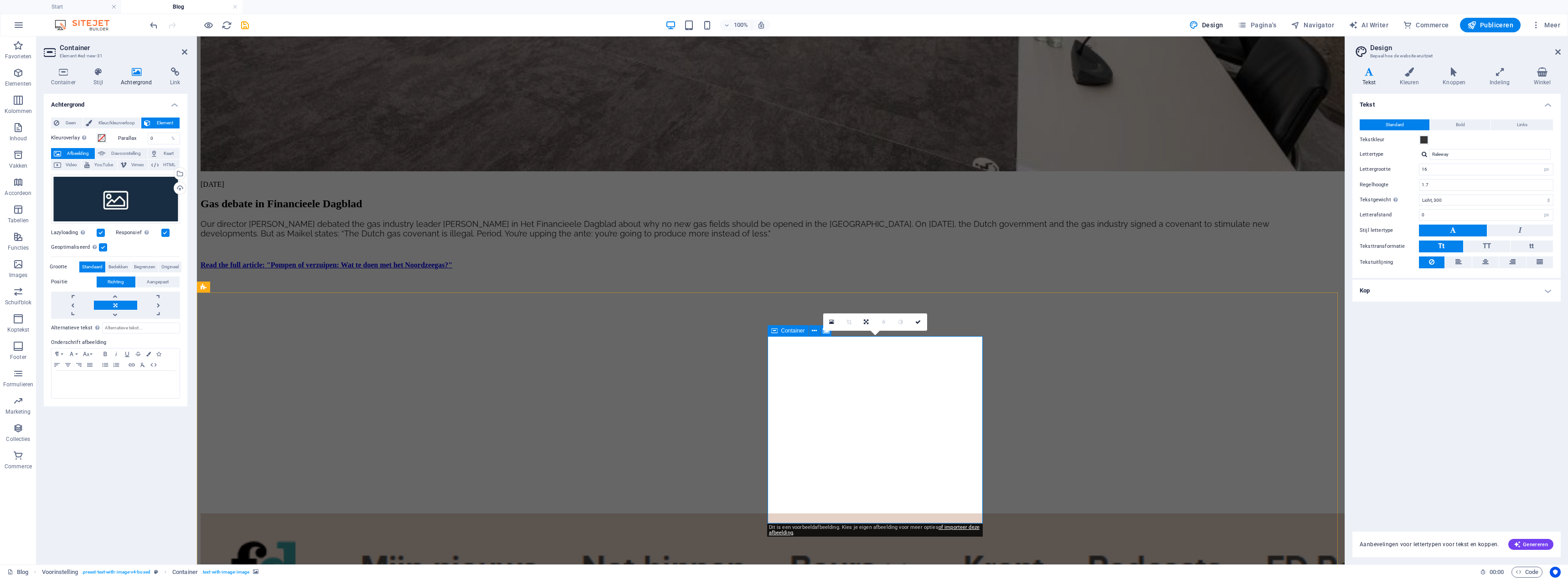
click at [691, 311] on link "Afbeelding" at bounding box center [911, 417] width 98 height 13
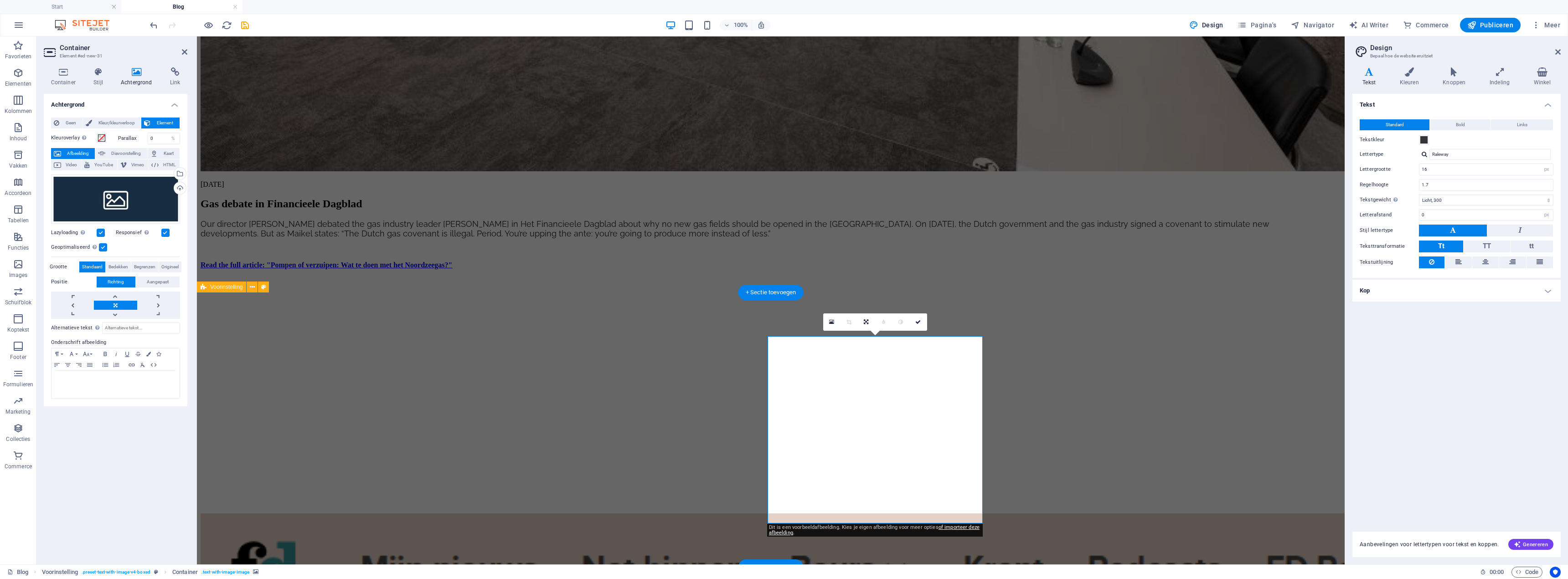
click at [177, 187] on div "Uploaden" at bounding box center [179, 189] width 13 height 13
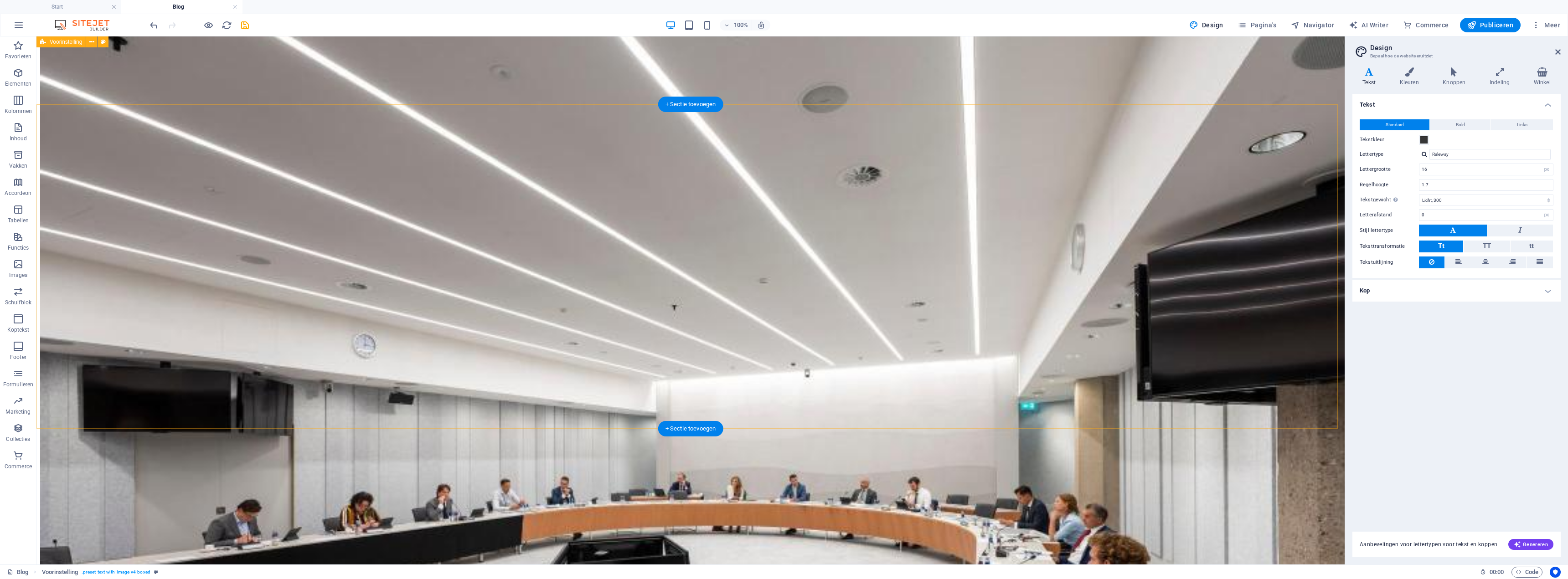
scroll to position [226, 0]
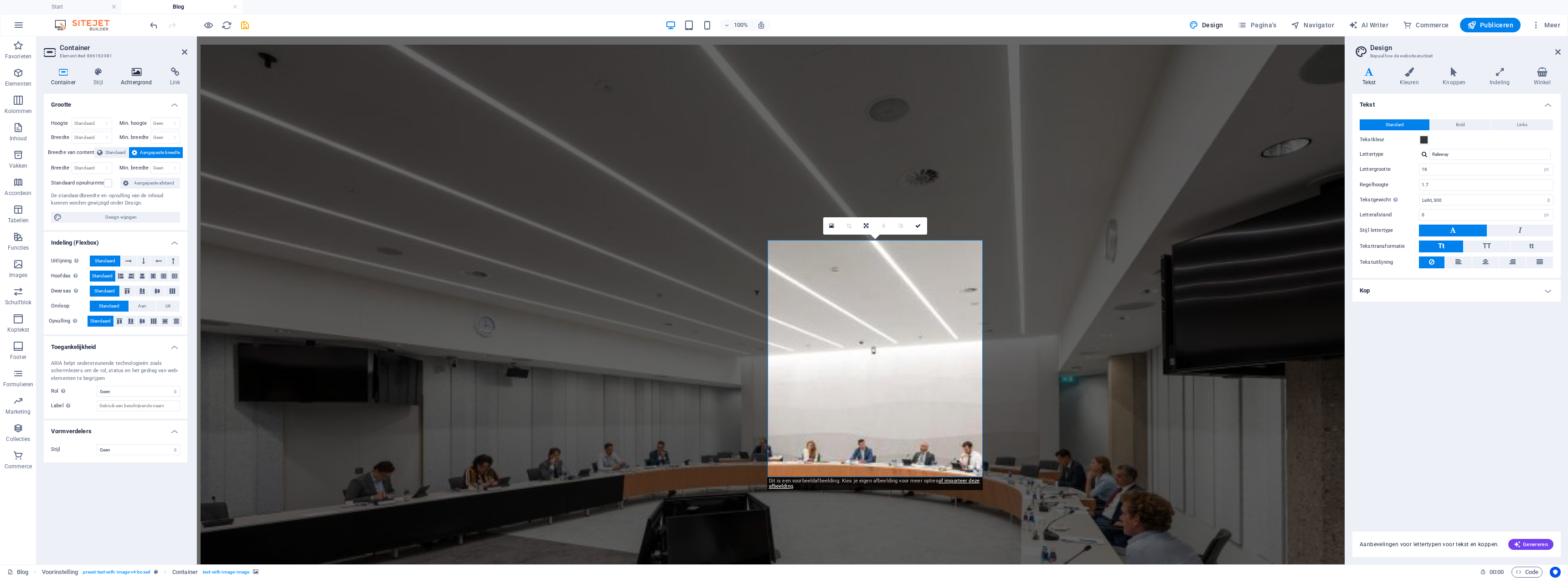
click at [139, 83] on h4 "Achtergrond" at bounding box center [138, 77] width 49 height 19
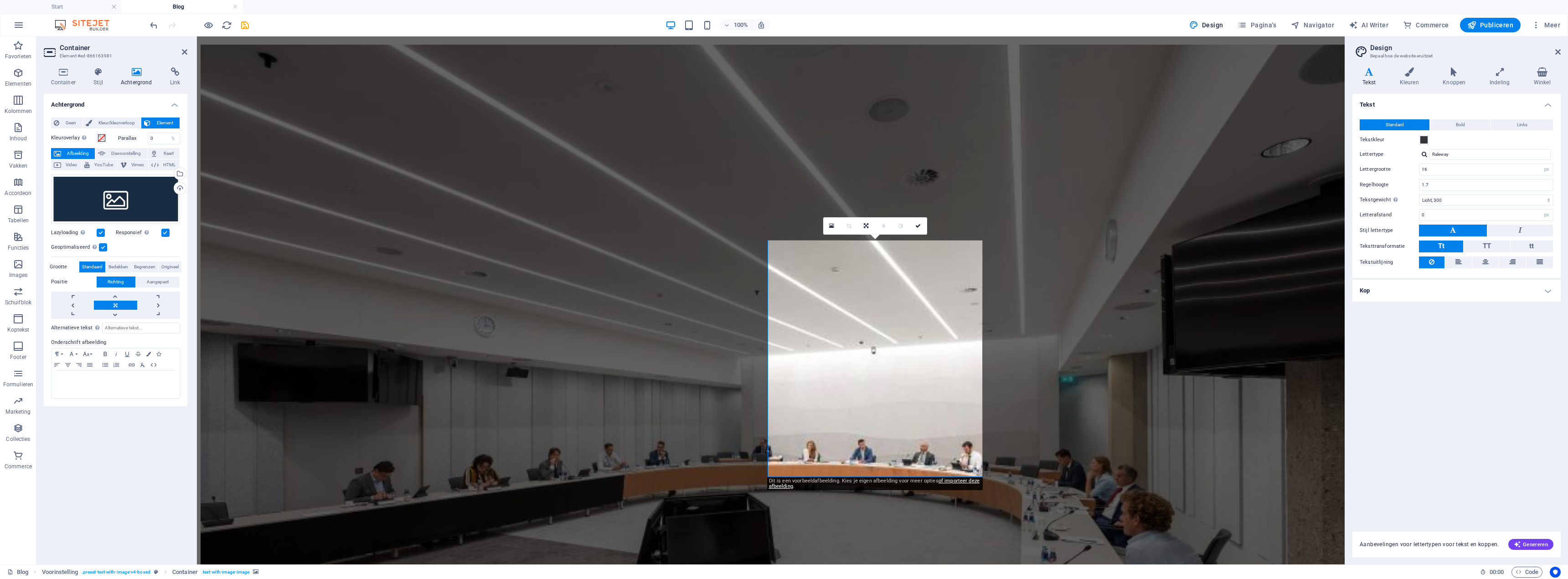
click at [152, 124] on button "Element" at bounding box center [160, 123] width 38 height 11
click at [69, 120] on span "Geen" at bounding box center [71, 123] width 18 height 11
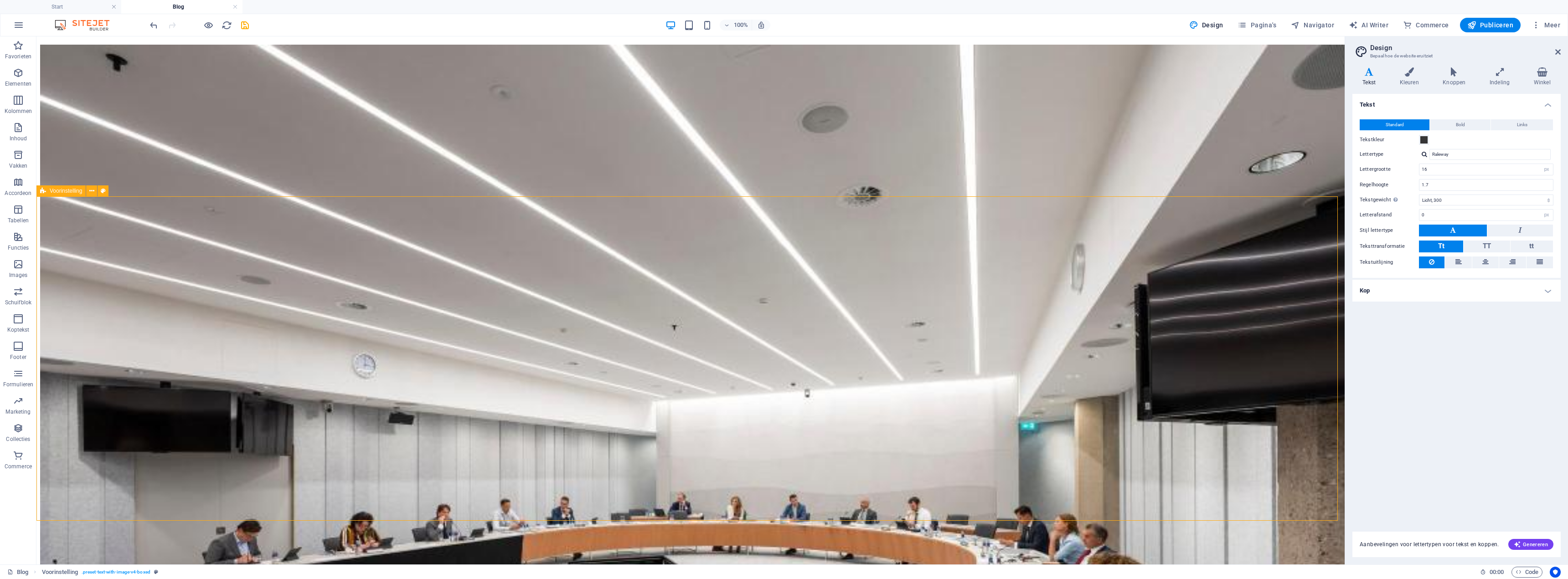
scroll to position [0, 0]
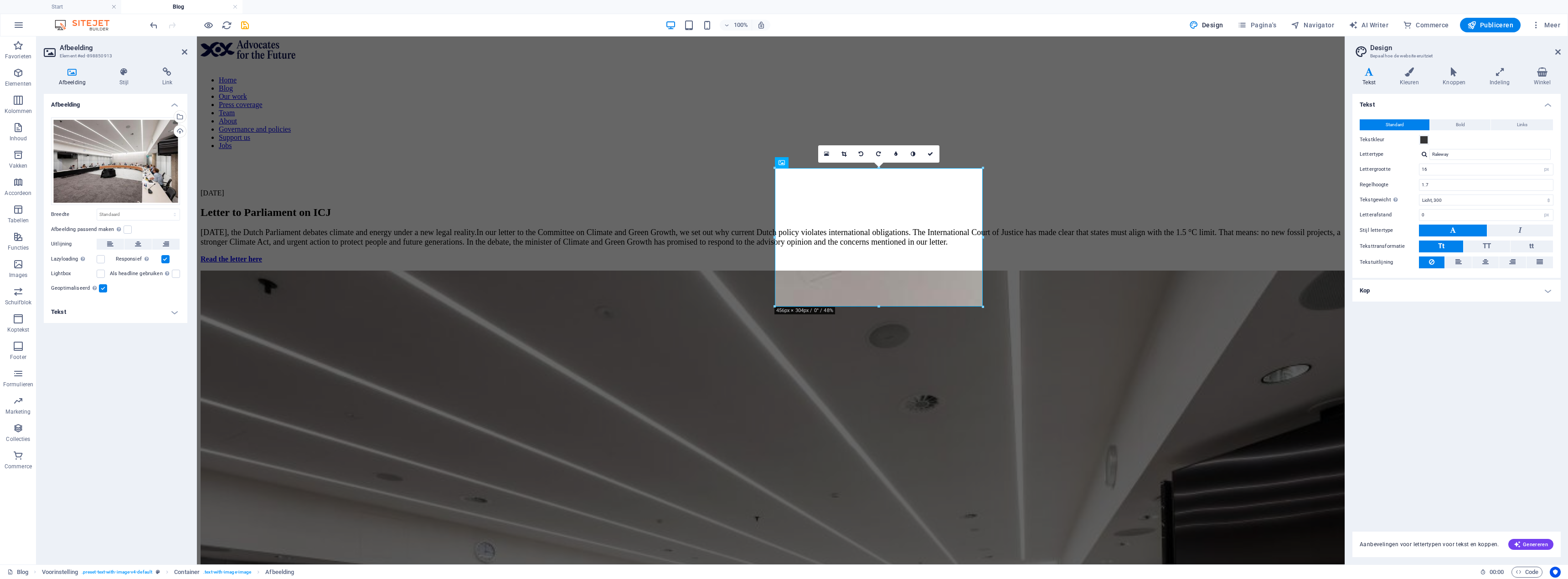
click at [82, 74] on icon at bounding box center [72, 72] width 57 height 9
click at [223, 84] on div "Home Blog Our work Press coverage Team About Governance and policies Support us…" at bounding box center [771, 102] width 1141 height 124
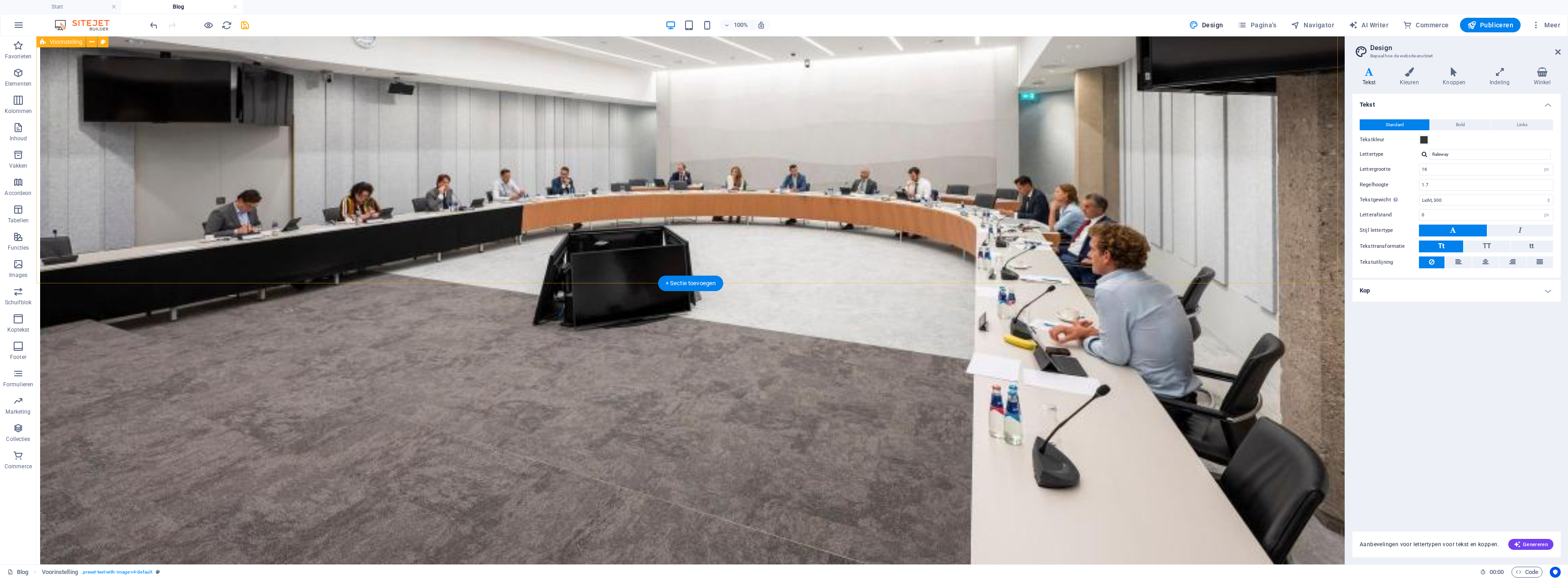
scroll to position [683, 0]
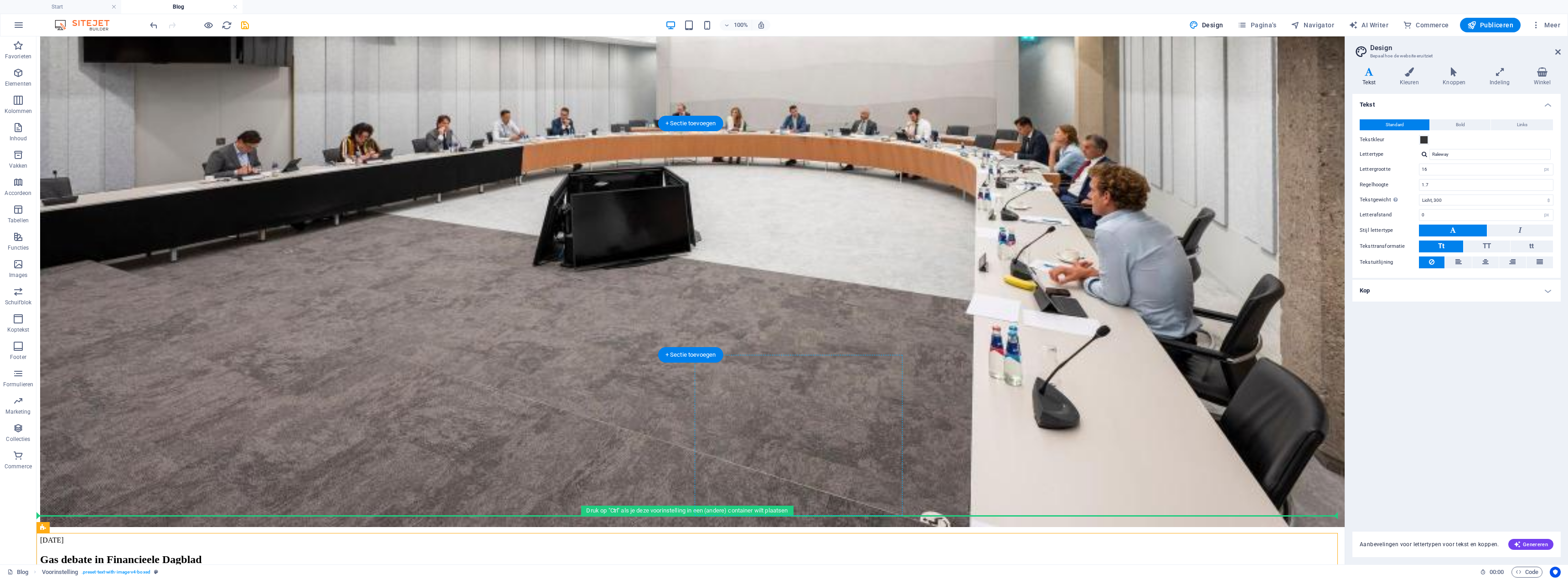
scroll to position [592, 0]
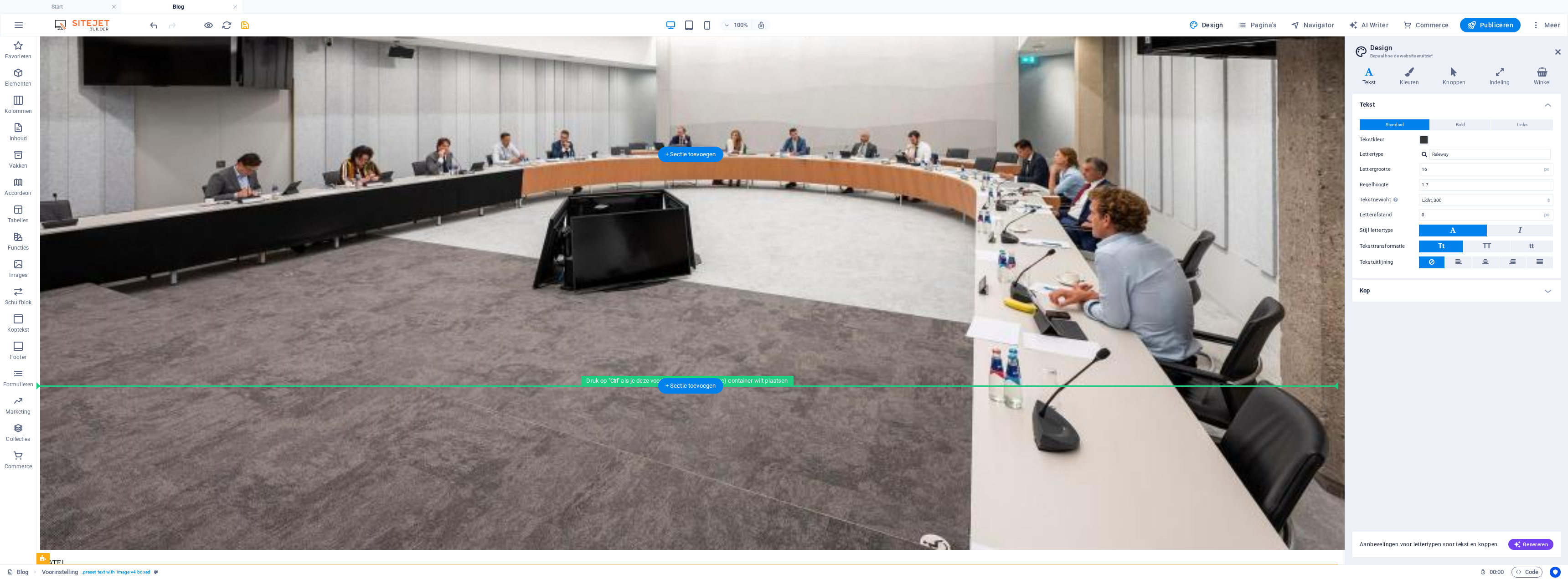
drag, startPoint x: 725, startPoint y: 319, endPoint x: 652, endPoint y: 359, distance: 83.2
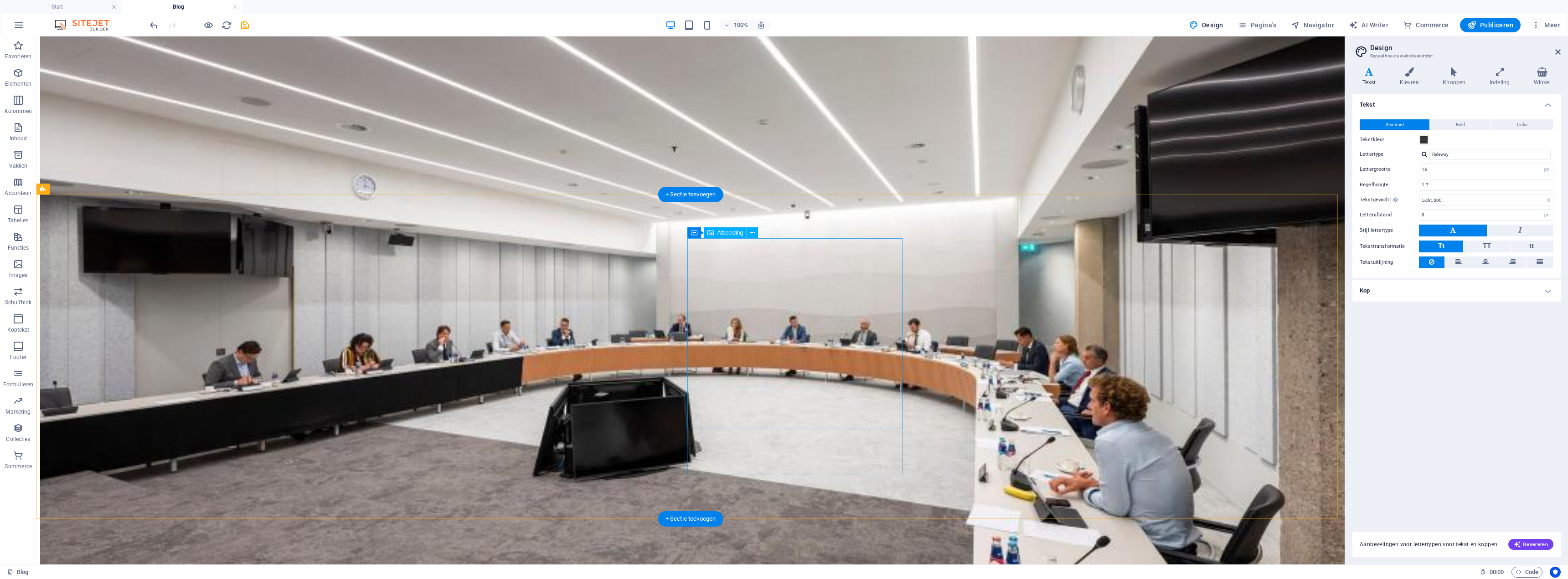
scroll to position [501, 0]
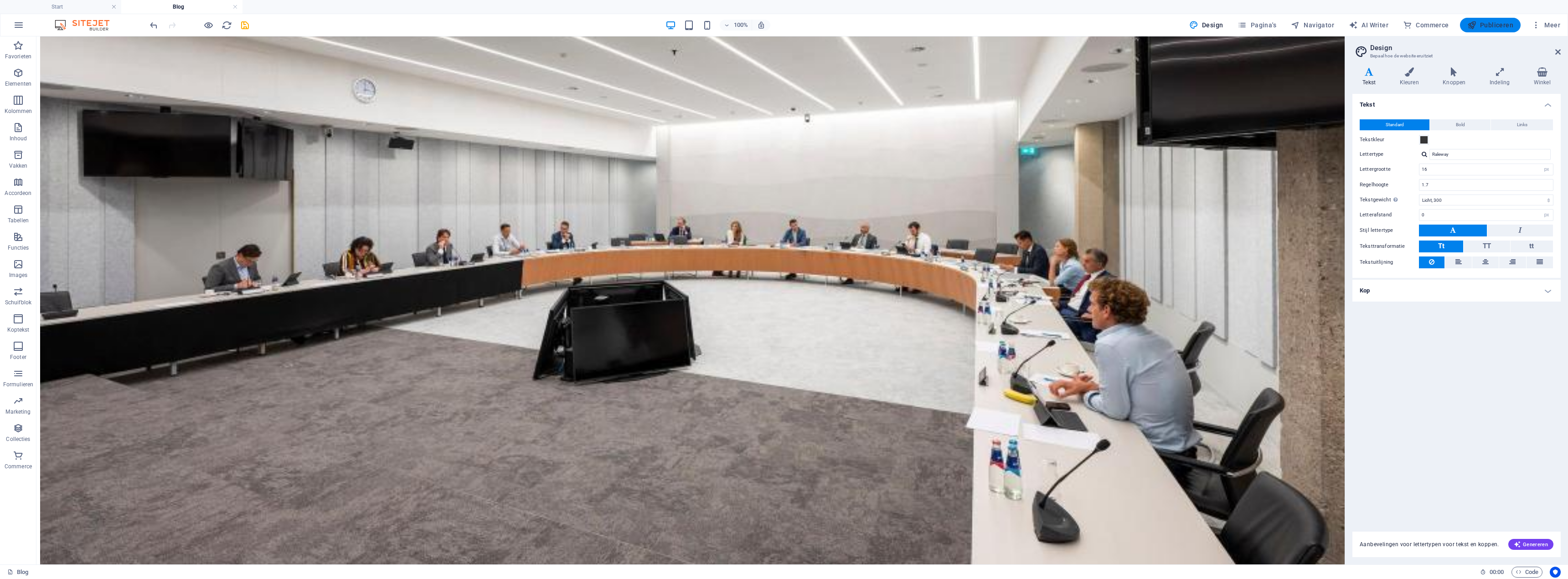
click at [691, 23] on button "Publiceren" at bounding box center [1491, 25] width 61 height 15
